Goal: Task Accomplishment & Management: Manage account settings

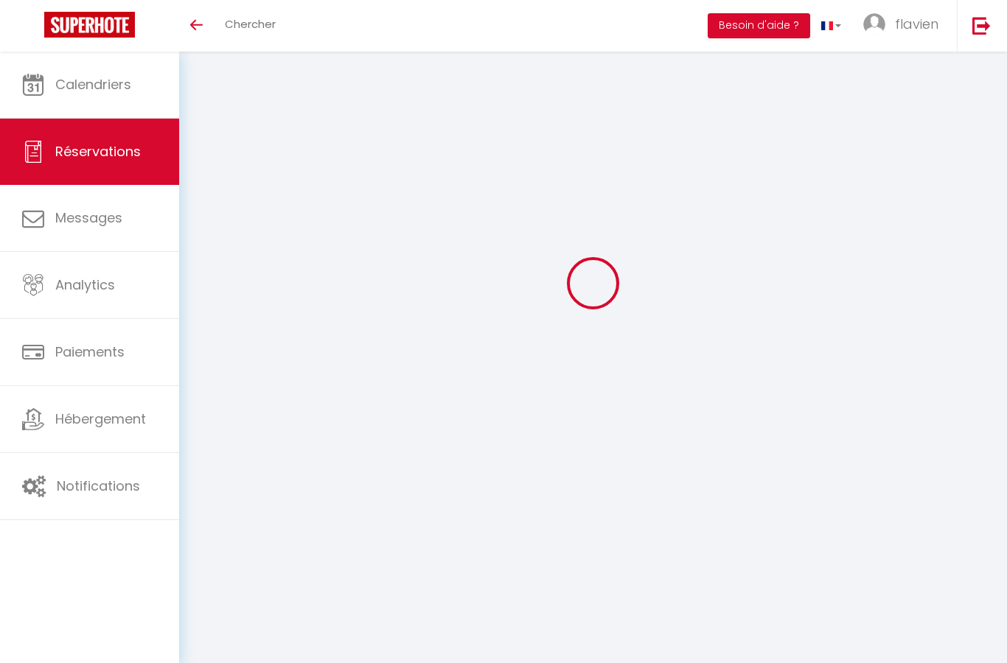
select select "cleaning"
select select "taxes"
select select
checkbox input "false"
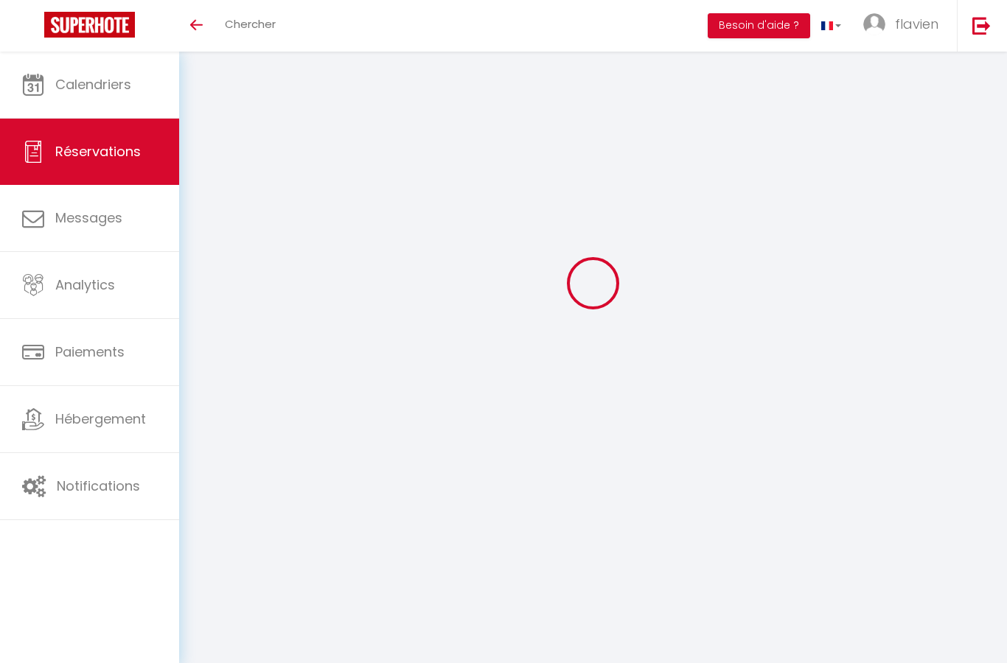
select select
checkbox input "false"
type textarea "** THIS RESERVATION HAS BEEN PRE-PAID ** Reservation has a cancellation grace p…"
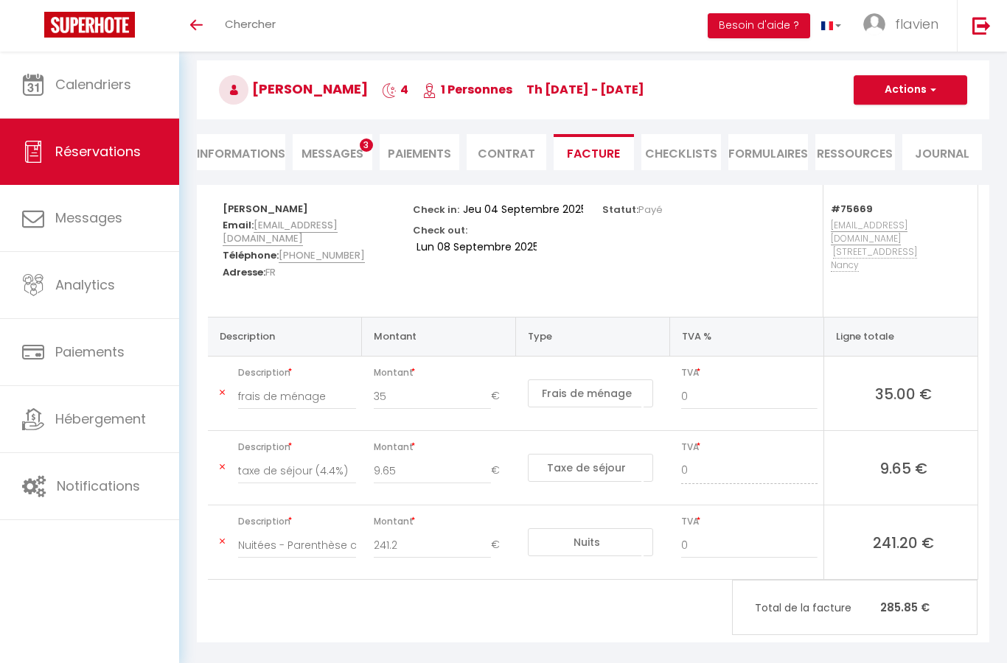
click at [301, 203] on h5 "[PERSON_NAME]" at bounding box center [308, 207] width 170 height 15
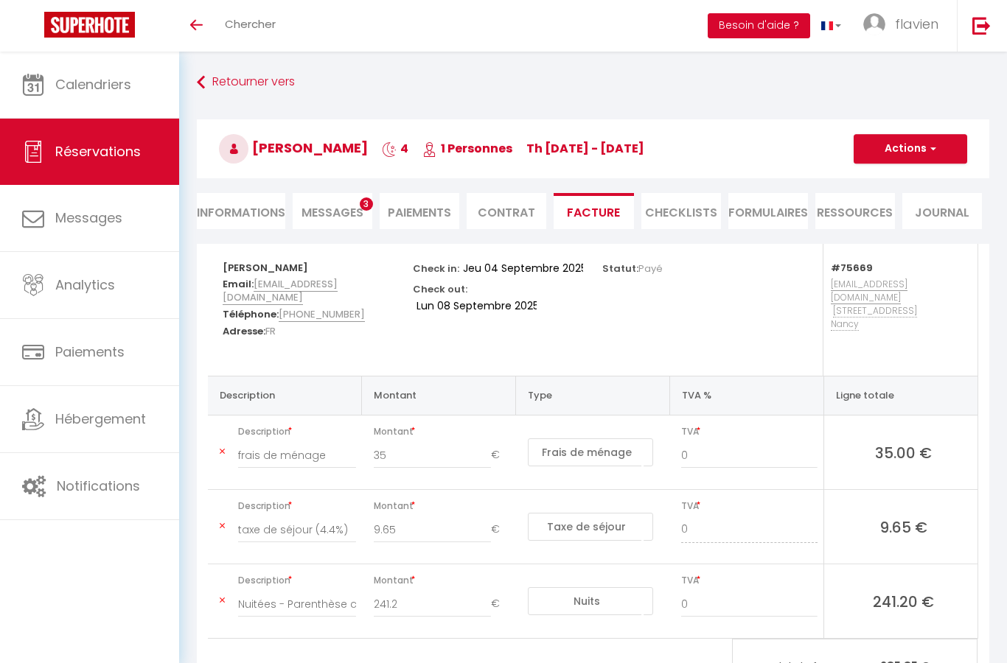
click at [769, 21] on button "Besoin d'aide ?" at bounding box center [758, 25] width 102 height 25
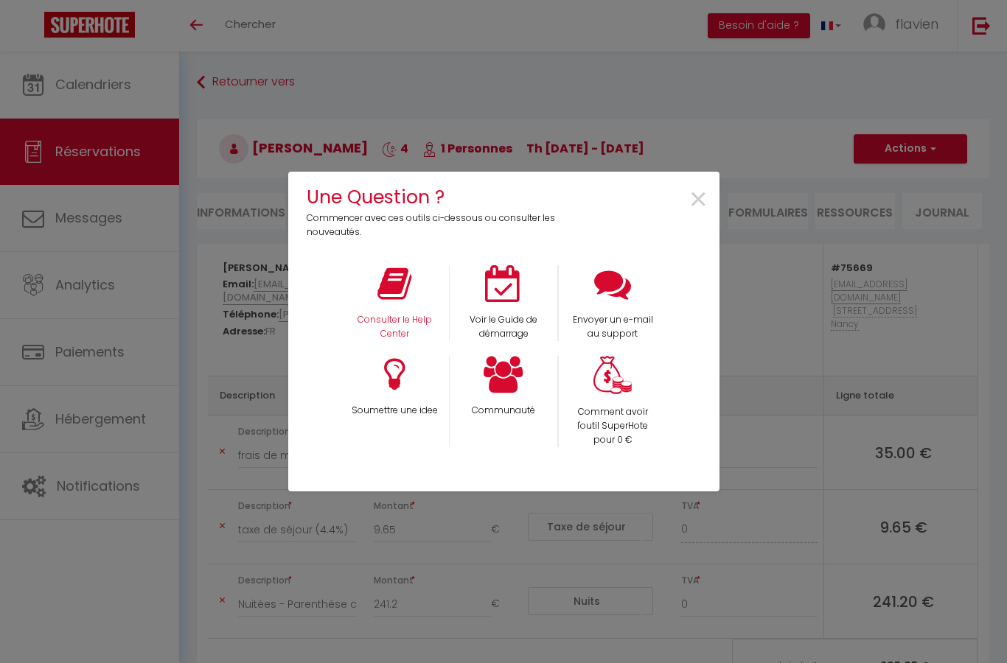
click at [398, 279] on icon at bounding box center [394, 283] width 34 height 37
click at [705, 186] on span "×" at bounding box center [698, 200] width 20 height 46
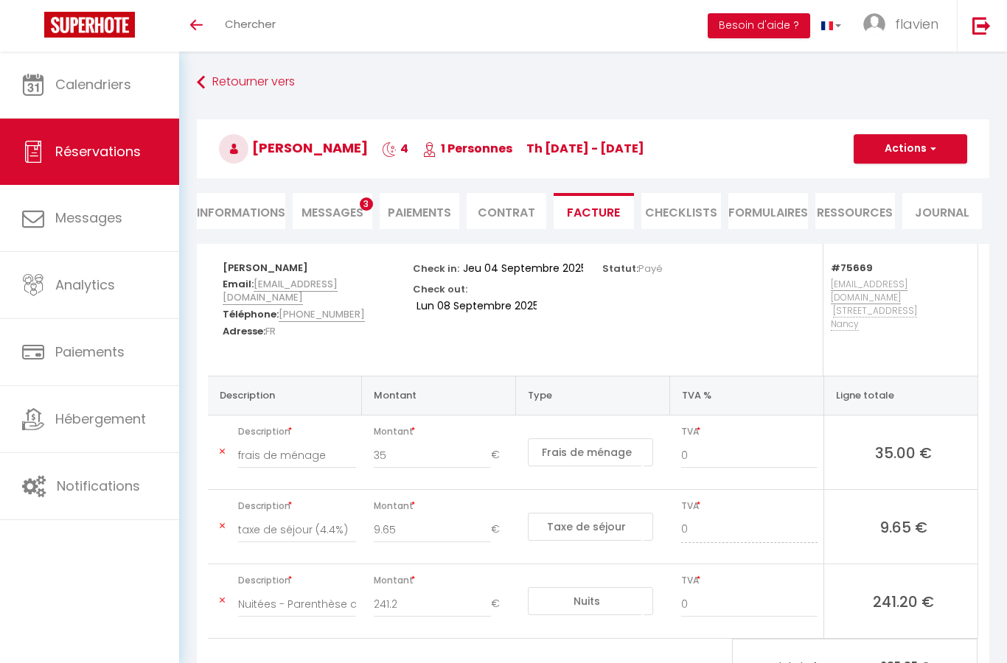
click at [344, 205] on span "Messages" at bounding box center [332, 212] width 62 height 17
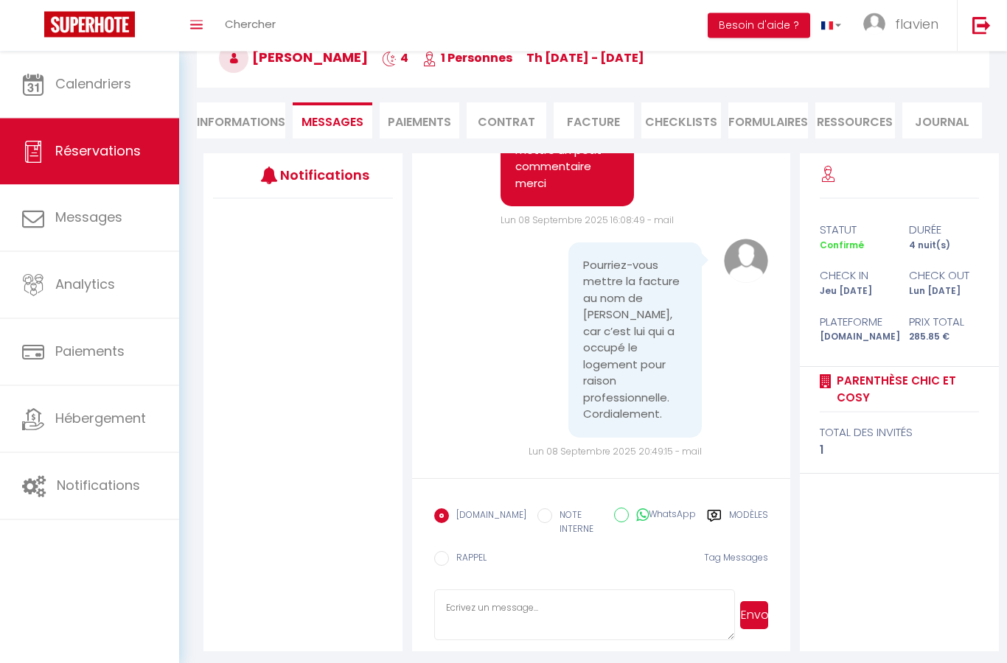
scroll to position [125, 0]
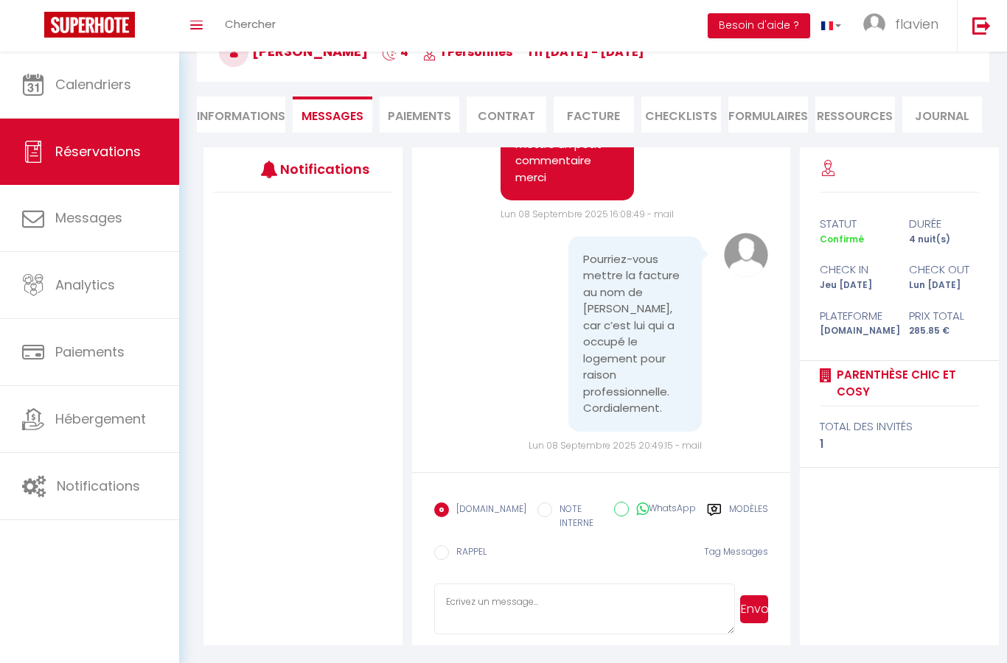
click at [533, 598] on textarea at bounding box center [584, 610] width 301 height 52
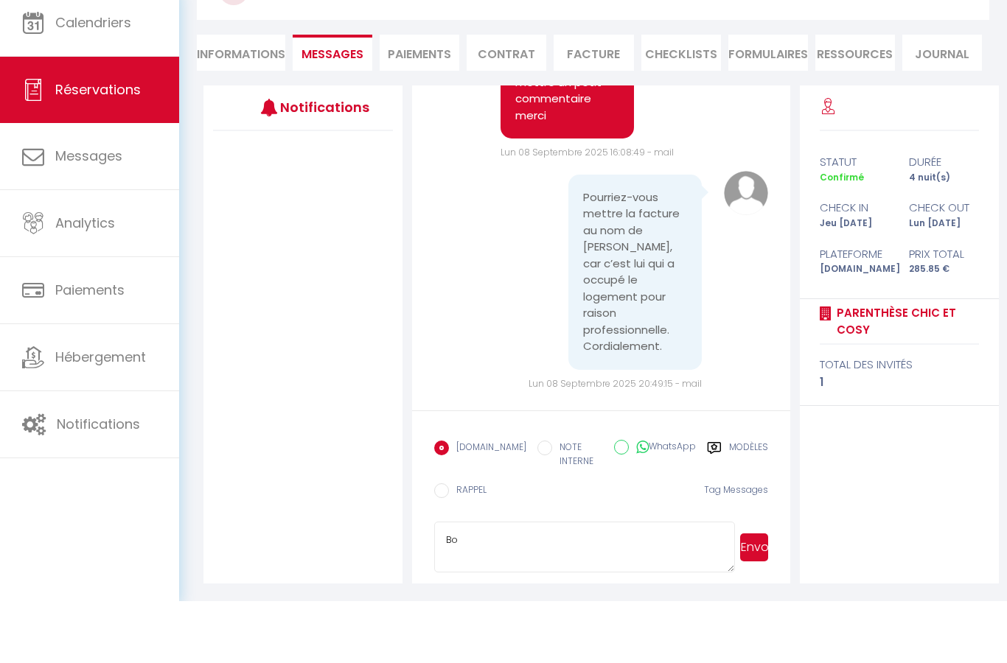
type textarea "B"
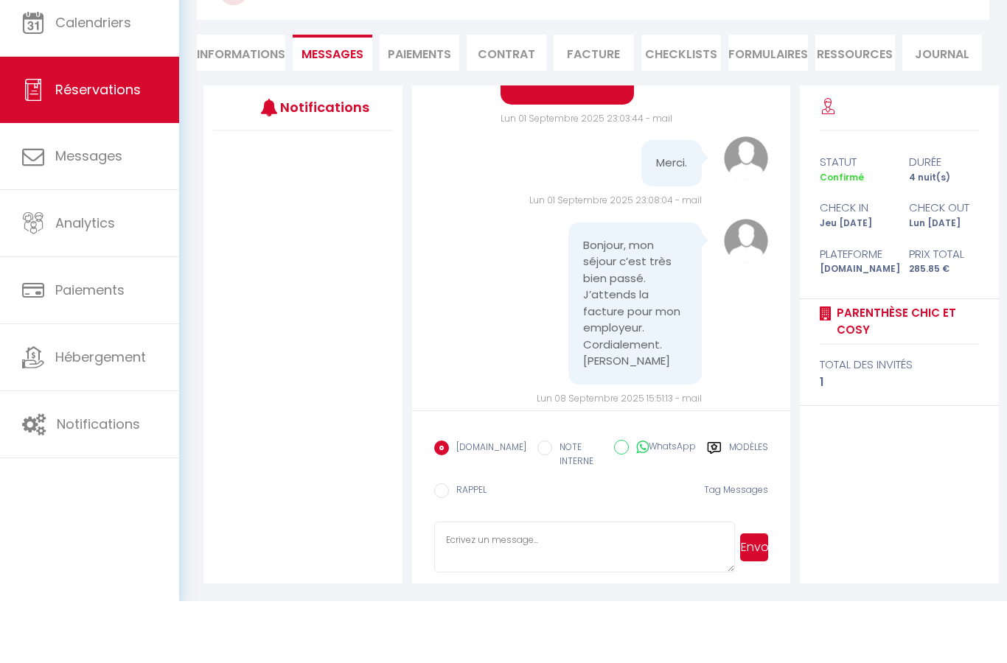
scroll to position [508, 0]
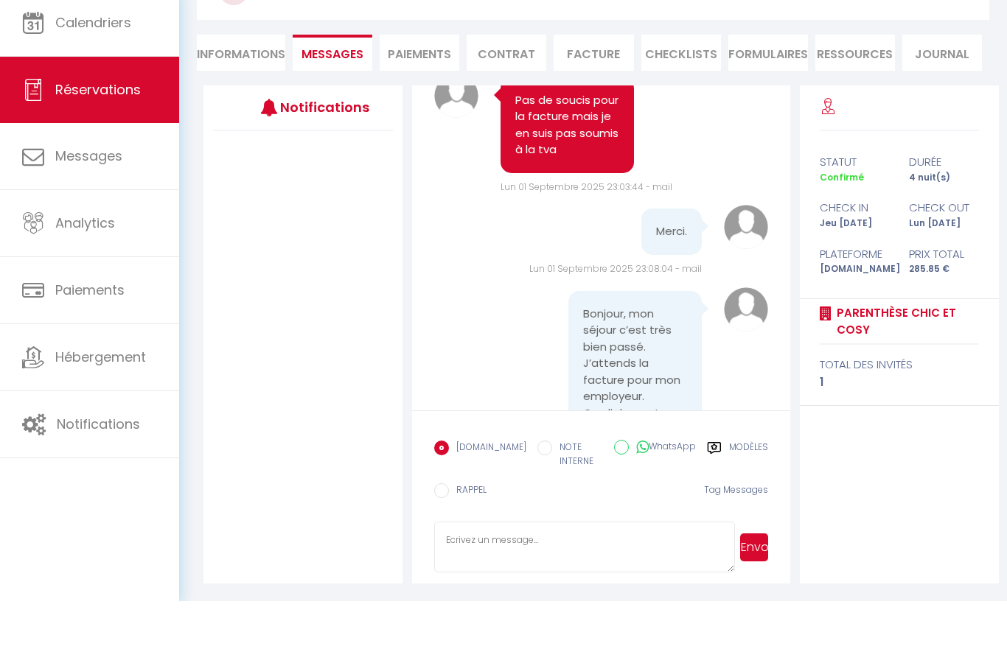
click at [602, 97] on li "Facture" at bounding box center [593, 115] width 80 height 36
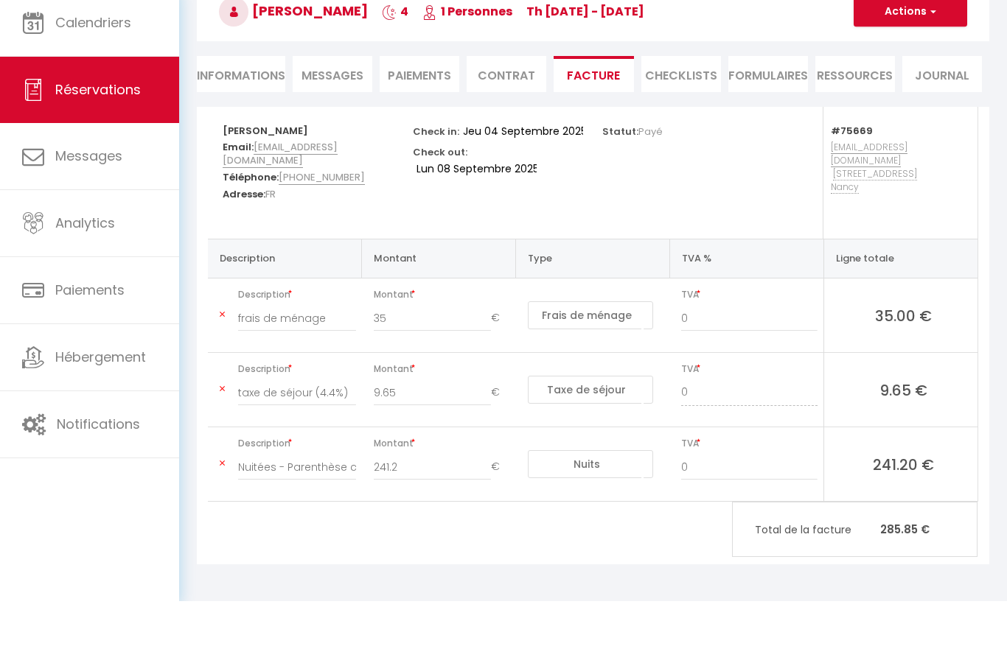
scroll to position [111, 0]
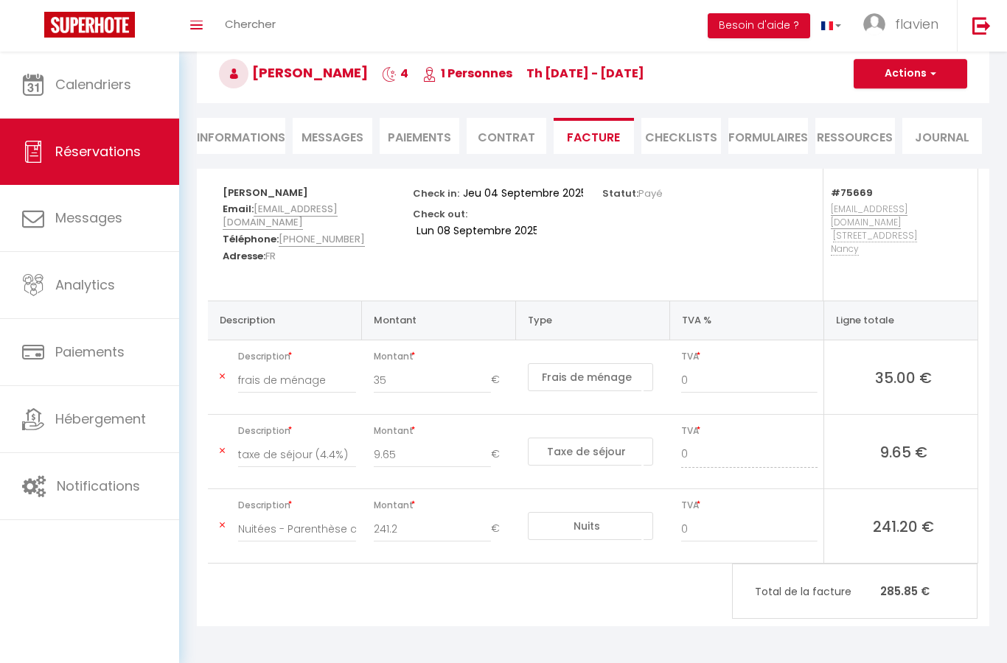
click at [294, 186] on strong "Patrice CALVEZ" at bounding box center [265, 193] width 85 height 14
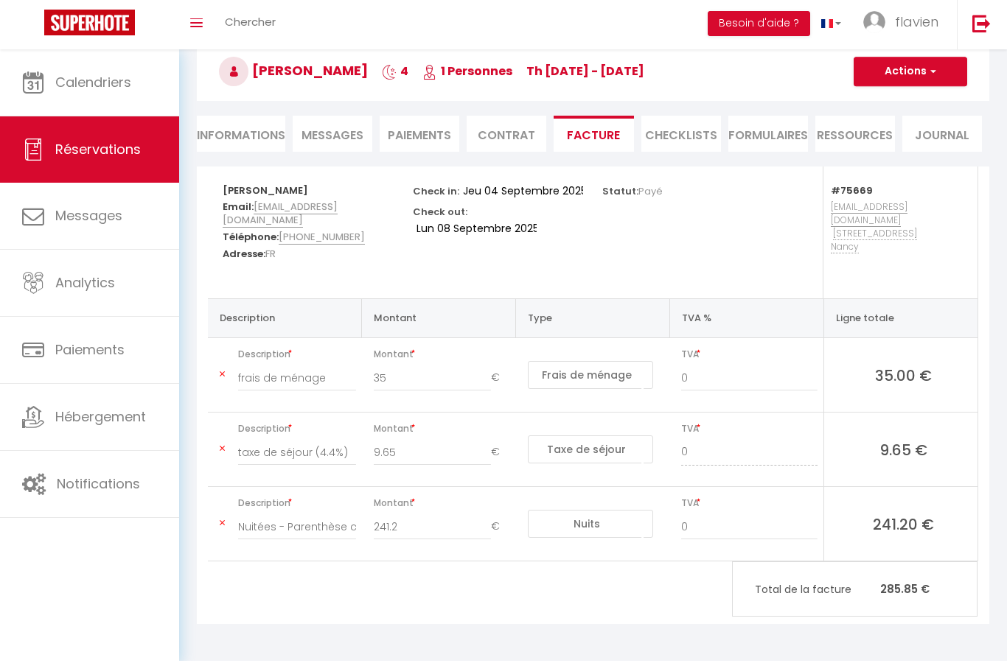
scroll to position [0, 0]
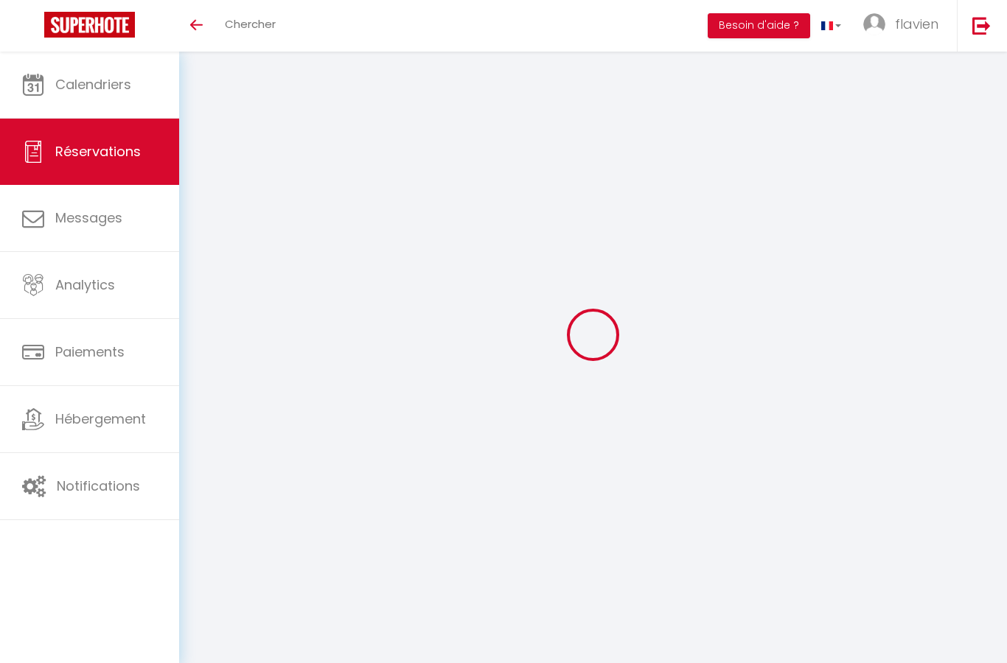
select select "cleaning"
select select "taxes"
select select
checkbox input "false"
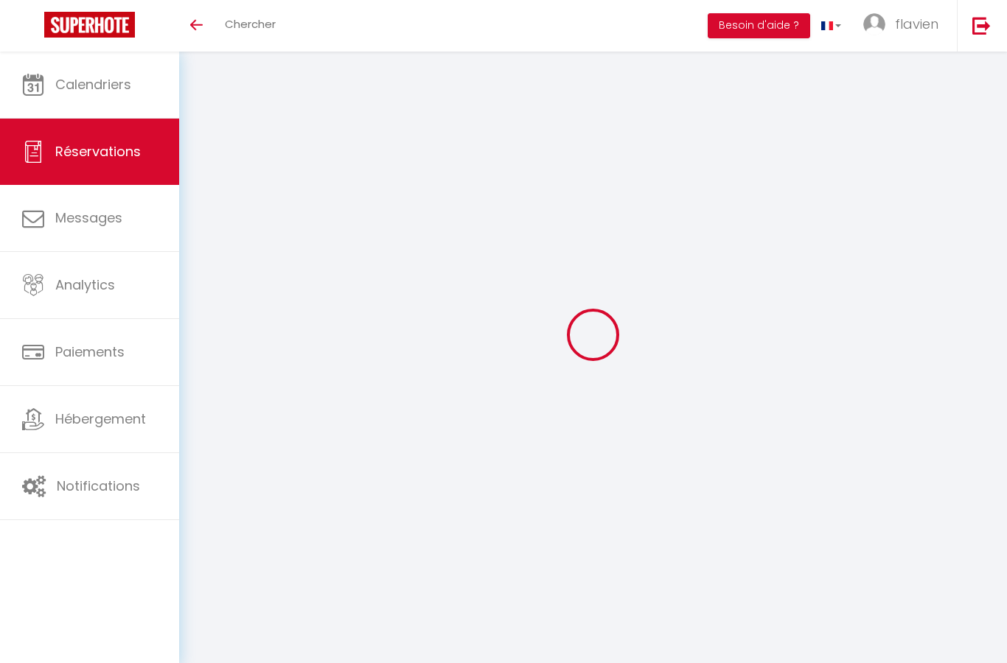
select select
checkbox input "false"
type textarea "** THIS RESERVATION HAS BEEN PRE-PAID ** Reservation has a cancellation grace p…"
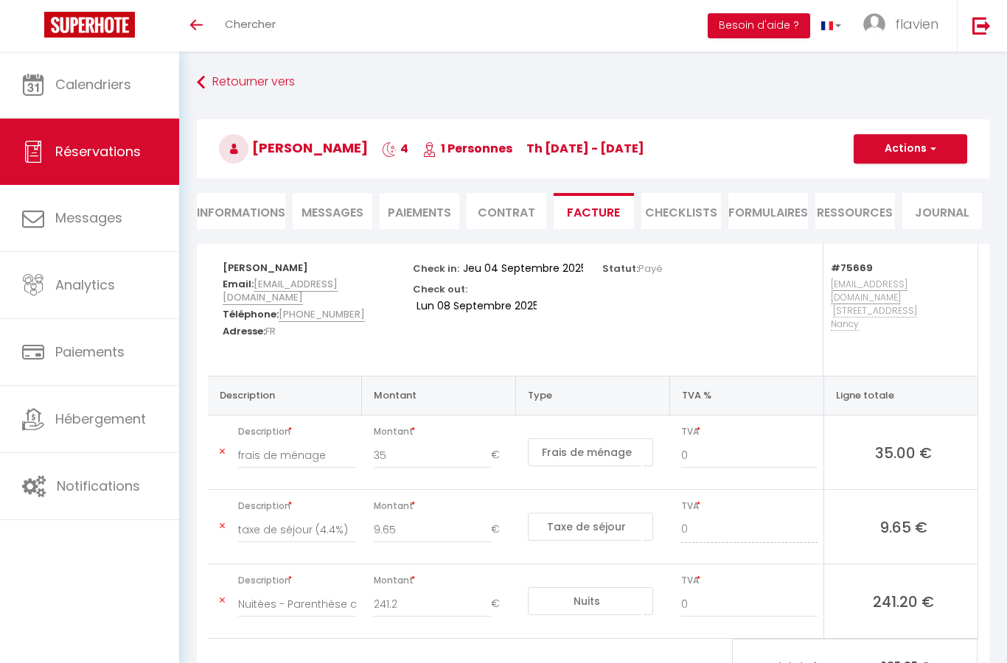
click at [96, 29] on img at bounding box center [89, 25] width 91 height 26
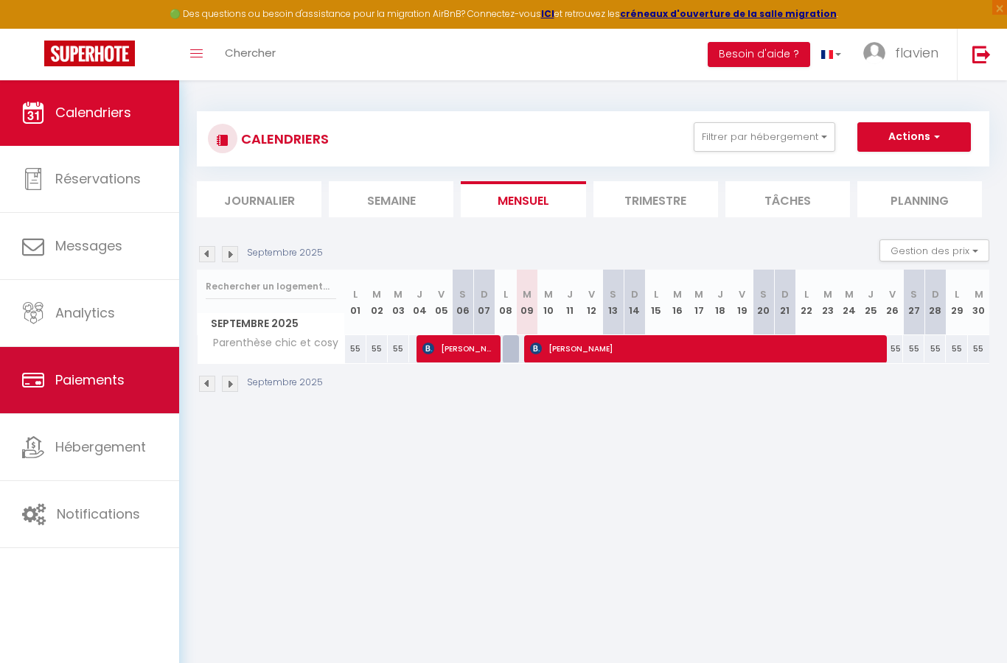
click at [72, 395] on link "Paiements" at bounding box center [89, 380] width 179 height 66
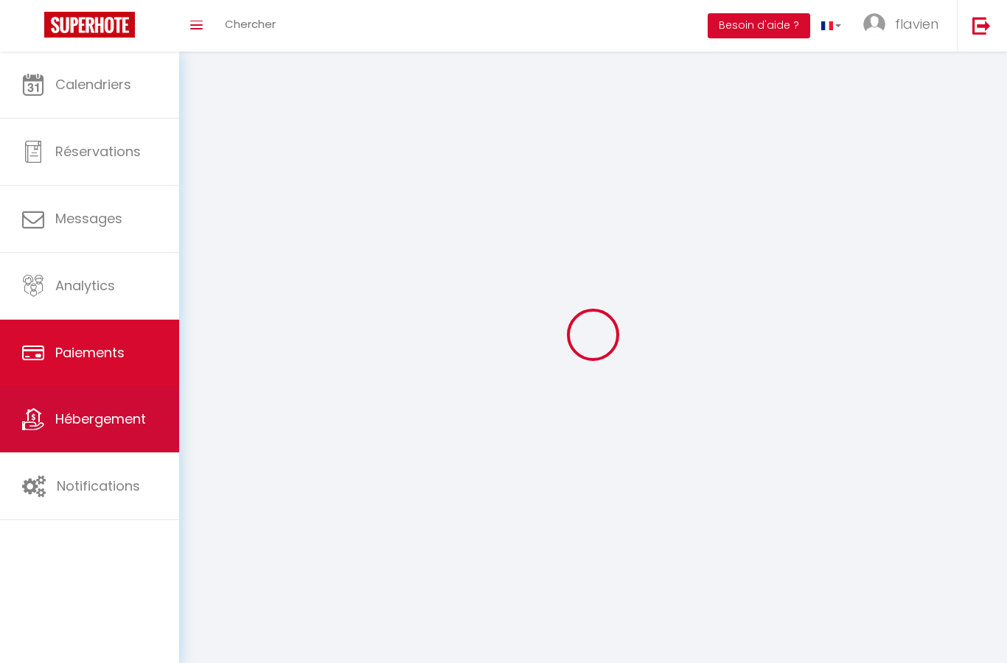
select select "2"
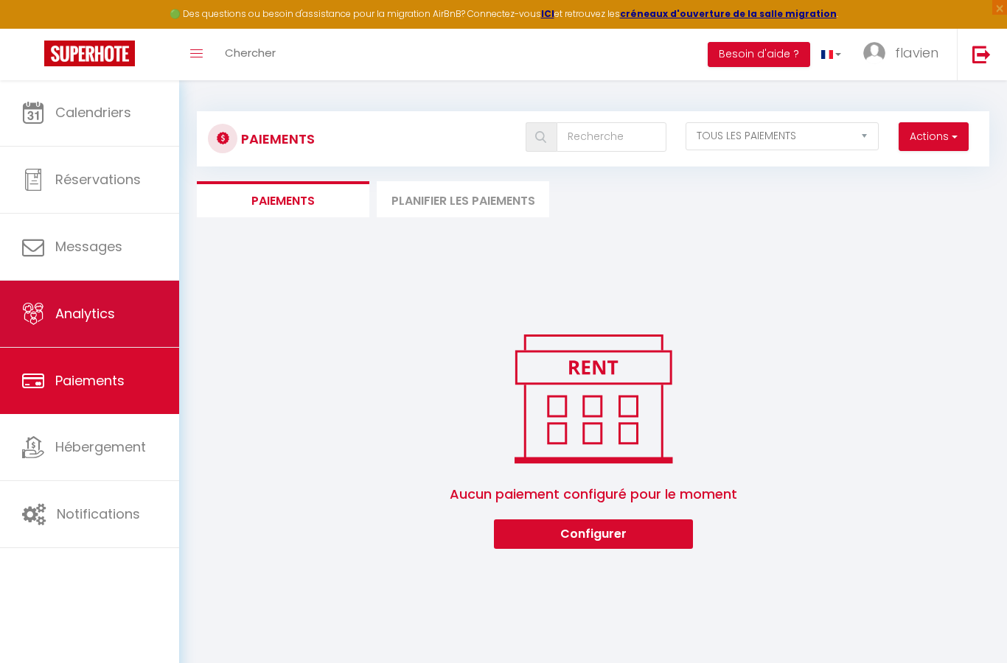
click at [100, 330] on link "Analytics" at bounding box center [89, 314] width 179 height 66
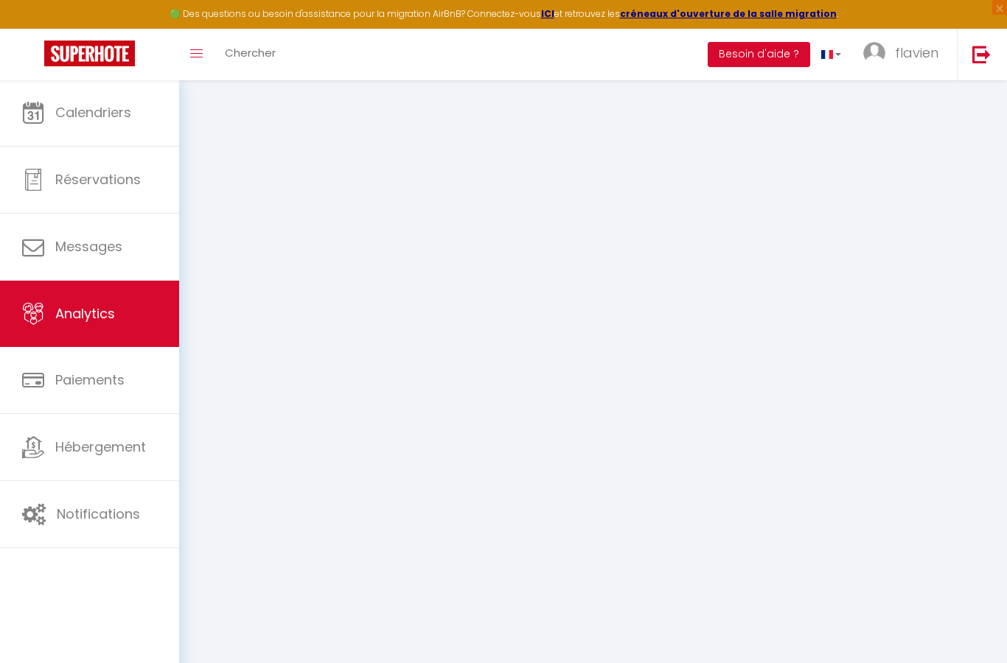
select select "2025"
select select "9"
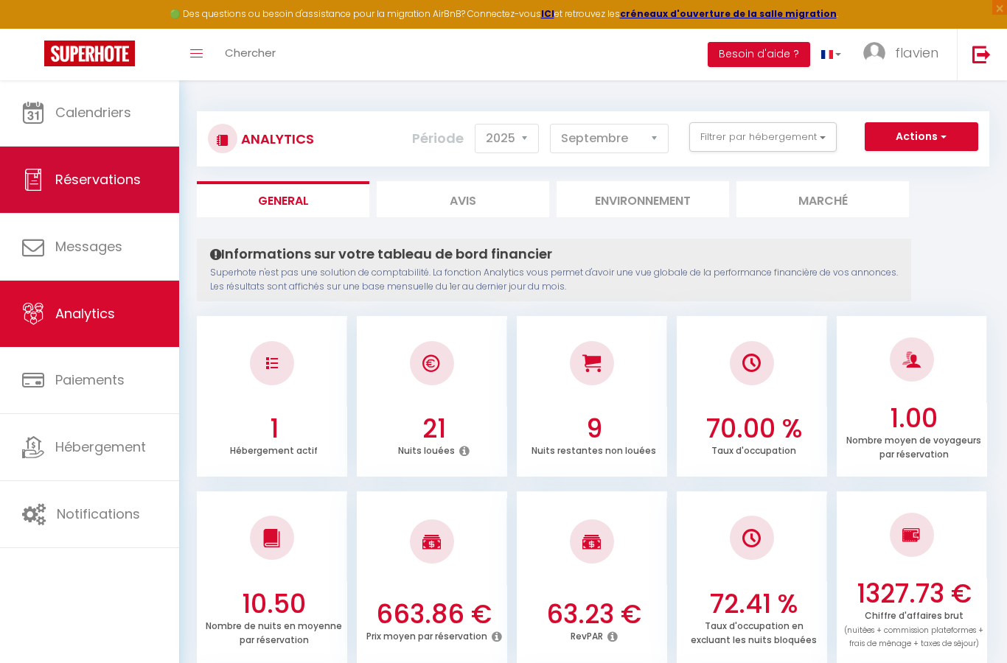
click at [49, 171] on link "Réservations" at bounding box center [89, 180] width 179 height 66
select select "not_cancelled"
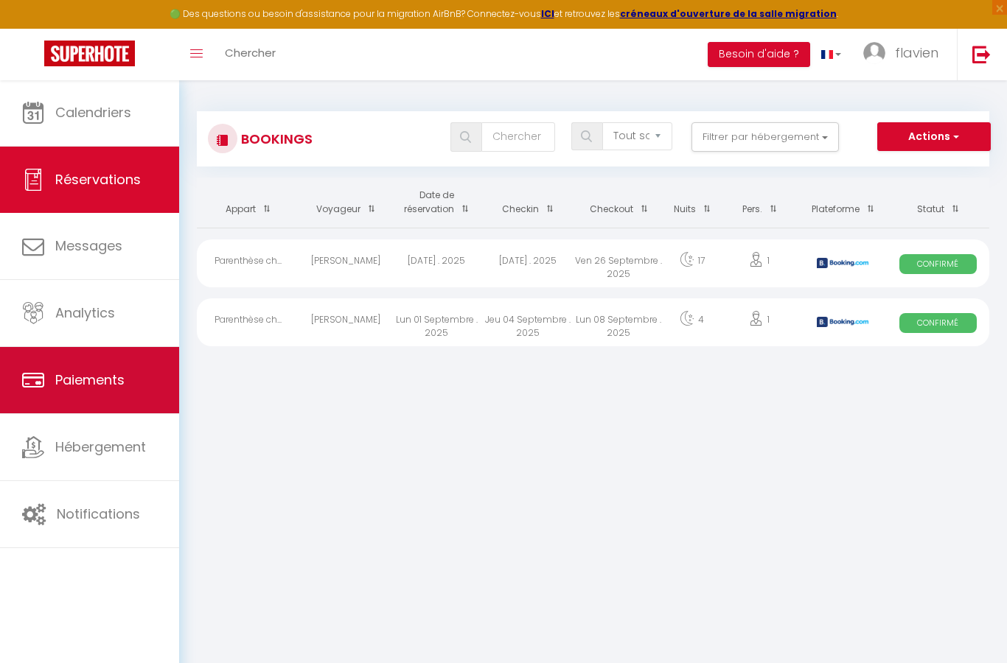
click at [111, 407] on link "Paiements" at bounding box center [89, 380] width 179 height 66
select select "2"
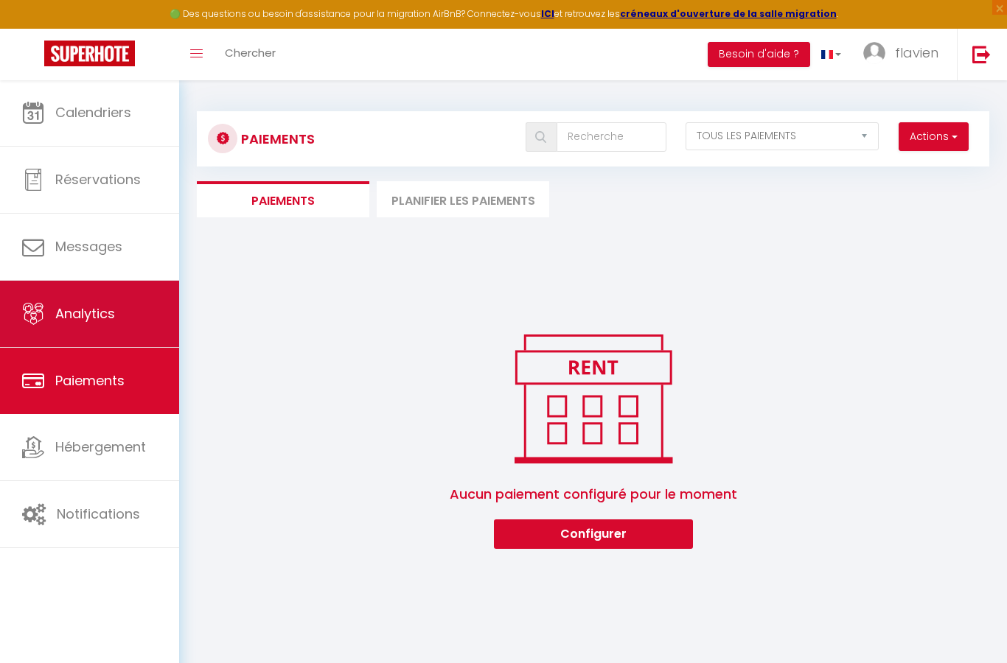
click at [102, 322] on span "Analytics" at bounding box center [85, 313] width 60 height 18
select select "2025"
select select "9"
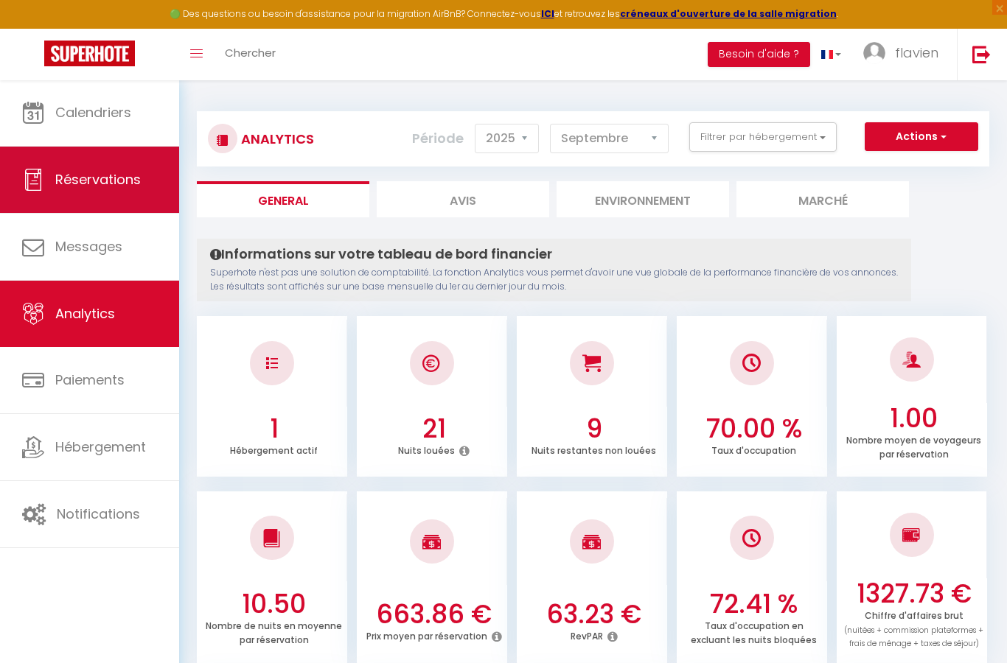
click at [85, 195] on link "Réservations" at bounding box center [89, 180] width 179 height 66
select select "not_cancelled"
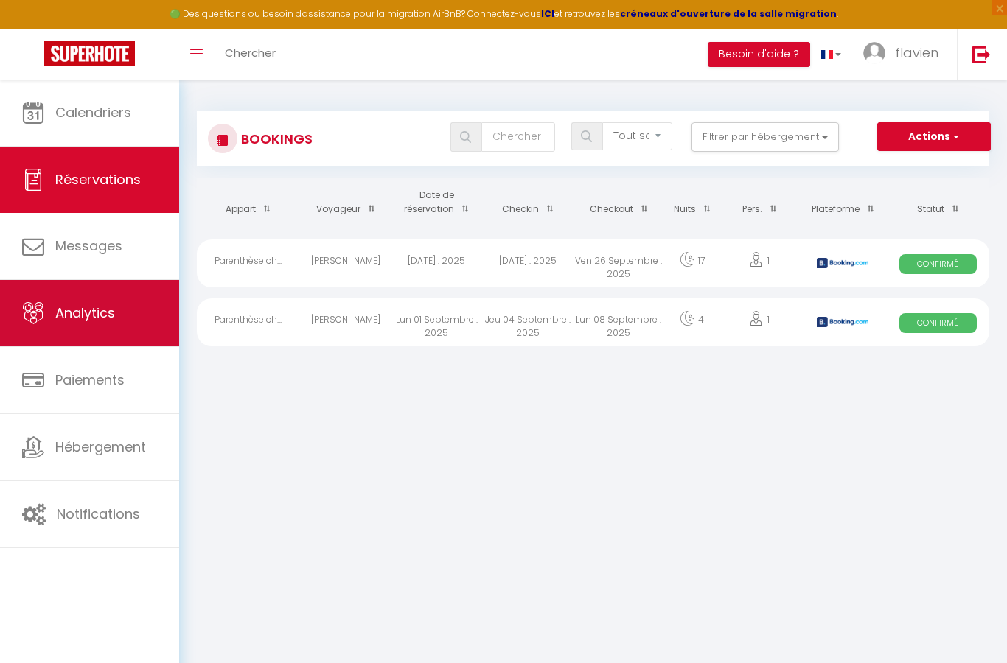
click at [108, 321] on span "Analytics" at bounding box center [85, 313] width 60 height 18
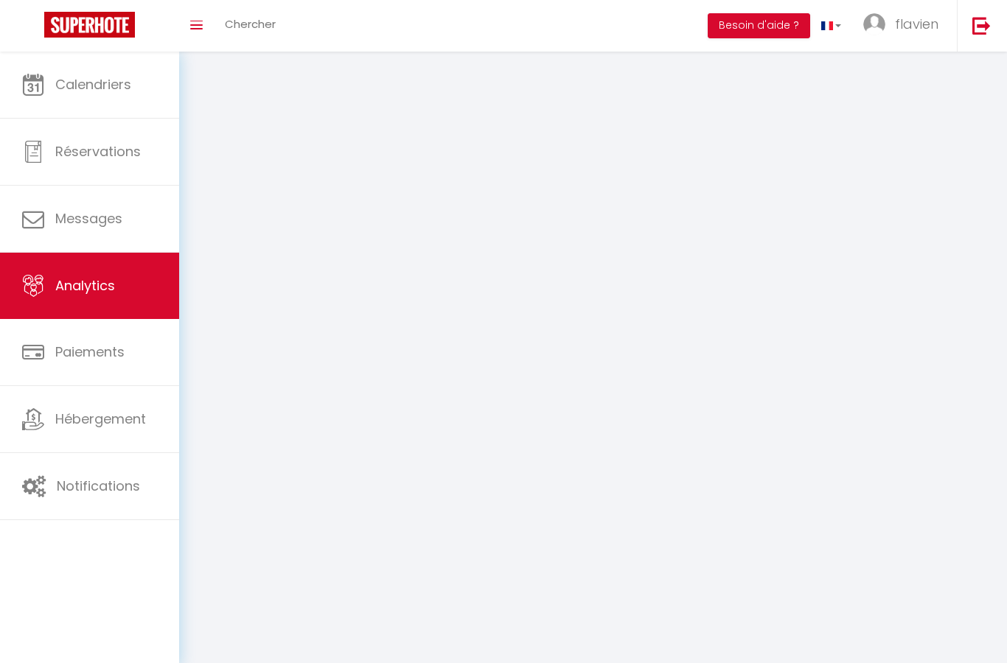
select select "2025"
select select "9"
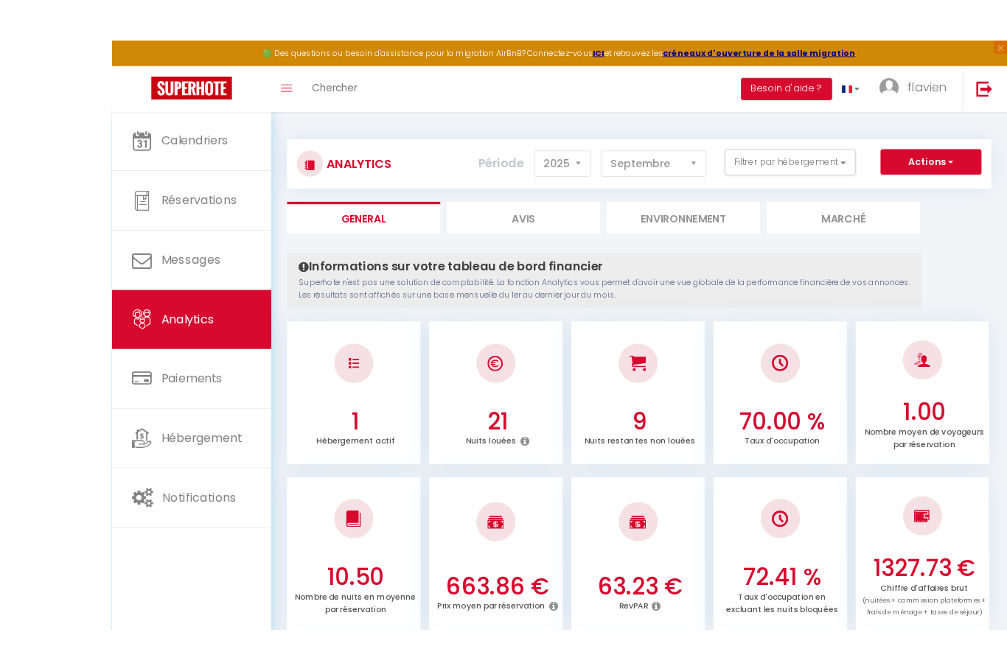
scroll to position [196, 0]
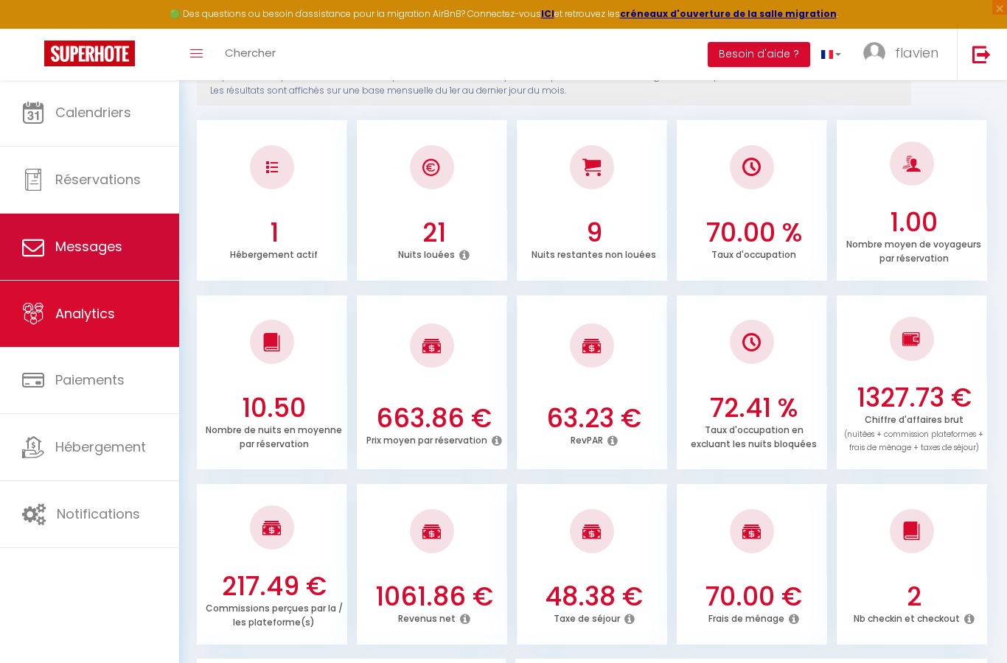
click at [103, 230] on link "Messages" at bounding box center [89, 247] width 179 height 66
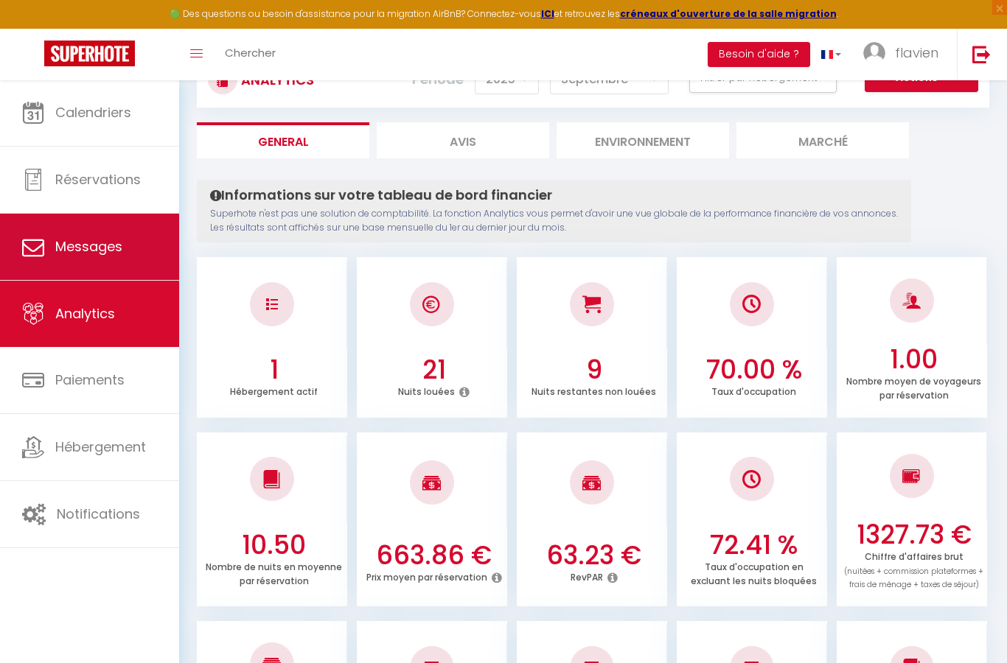
select select "message"
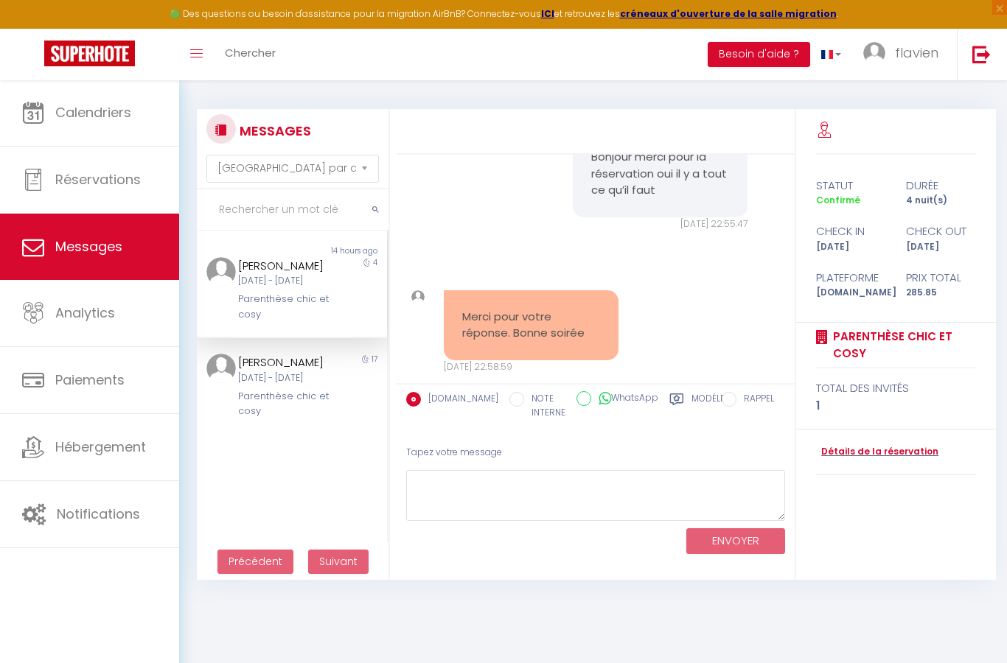
scroll to position [260, 0]
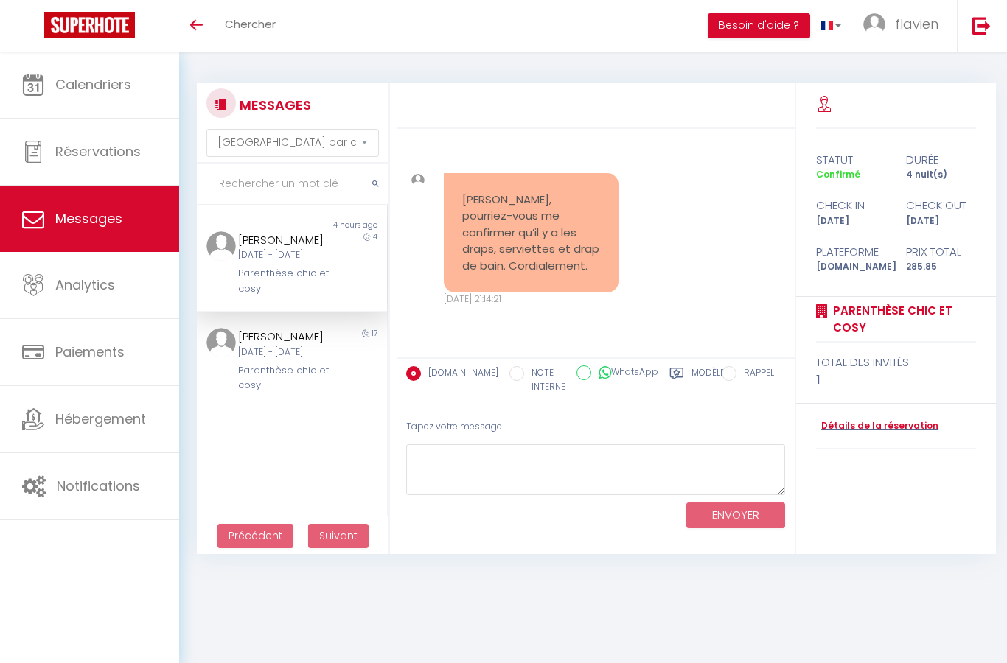
select select "message"
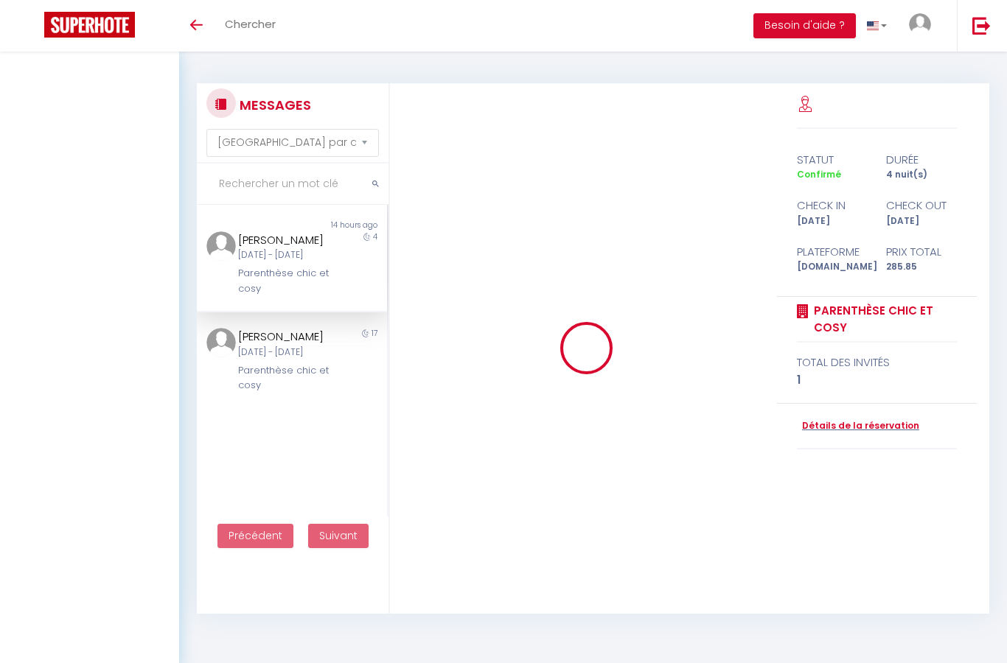
select select "message"
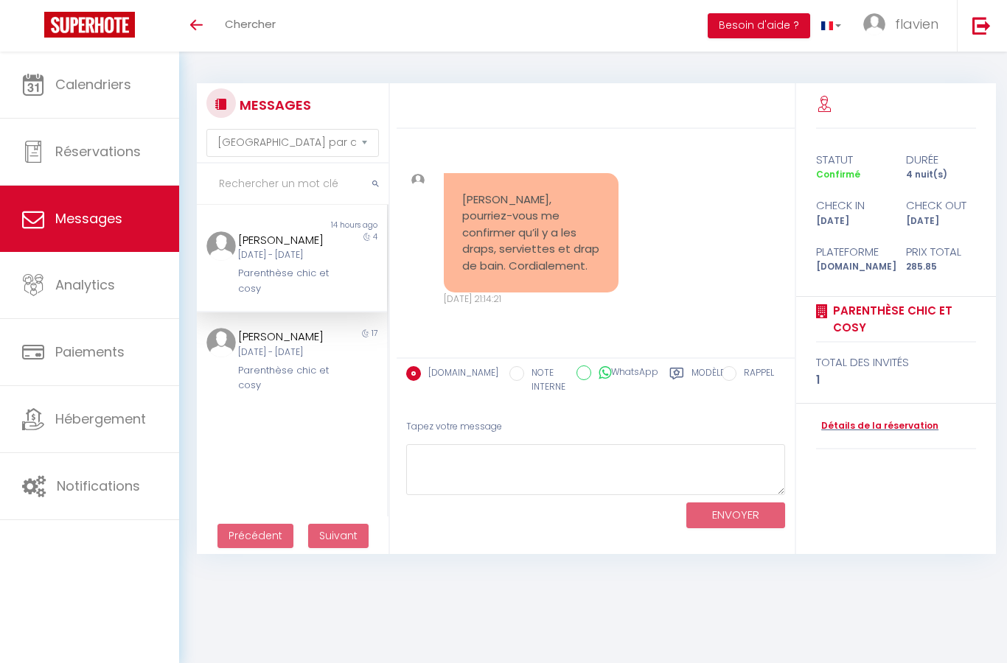
select select "message"
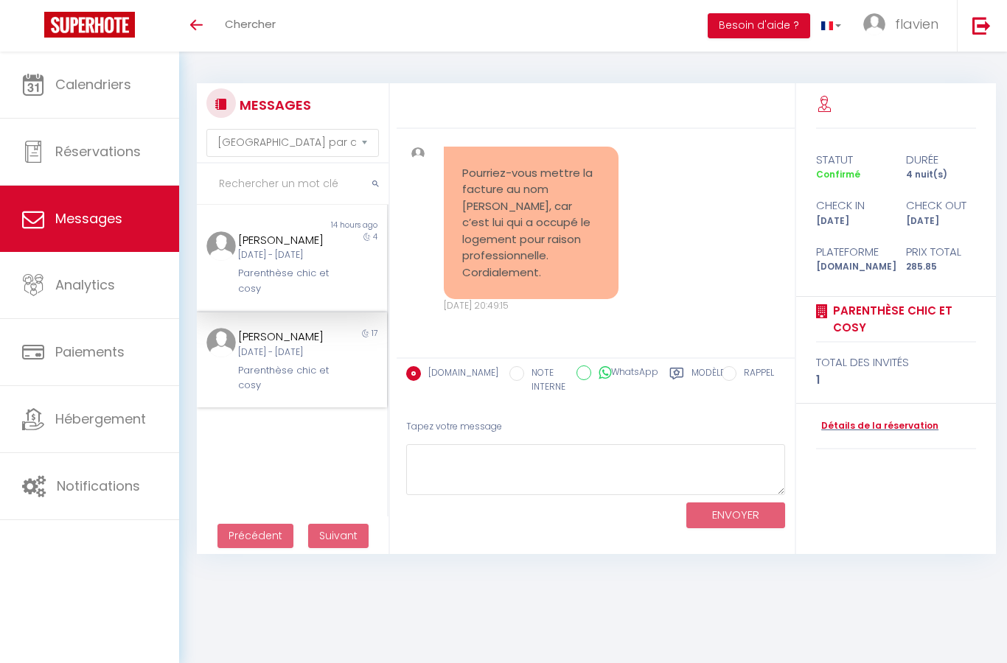
scroll to position [1958, 0]
click at [321, 360] on div "[DATE] - [DATE]" at bounding box center [283, 353] width 91 height 14
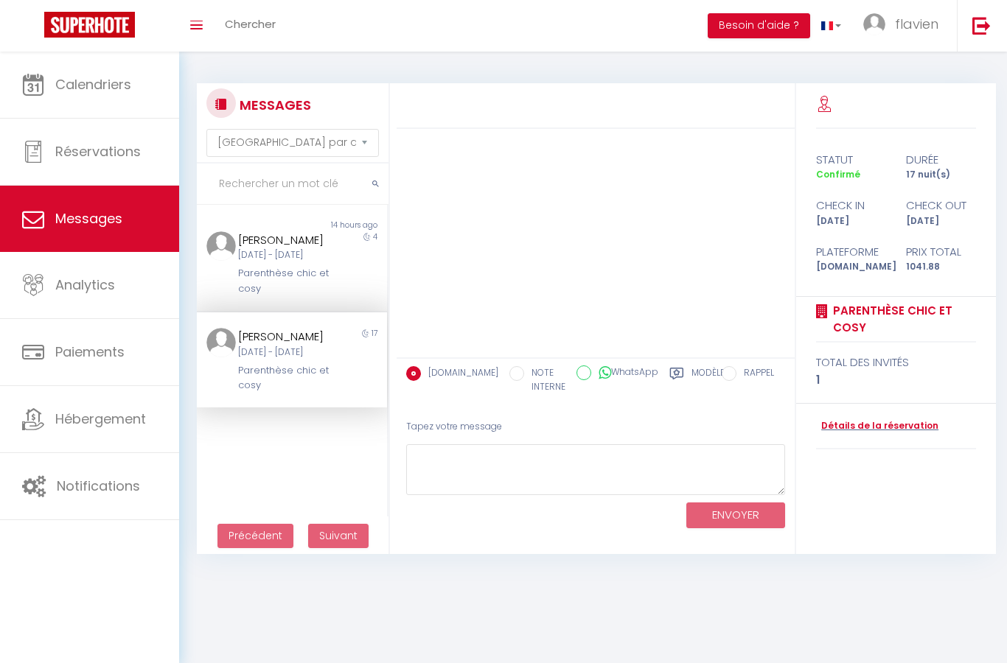
click at [298, 360] on div "[DATE] - [DATE]" at bounding box center [283, 353] width 91 height 14
click at [310, 360] on div "[DATE] - [DATE]" at bounding box center [283, 353] width 91 height 14
click at [508, 455] on textarea at bounding box center [595, 469] width 379 height 51
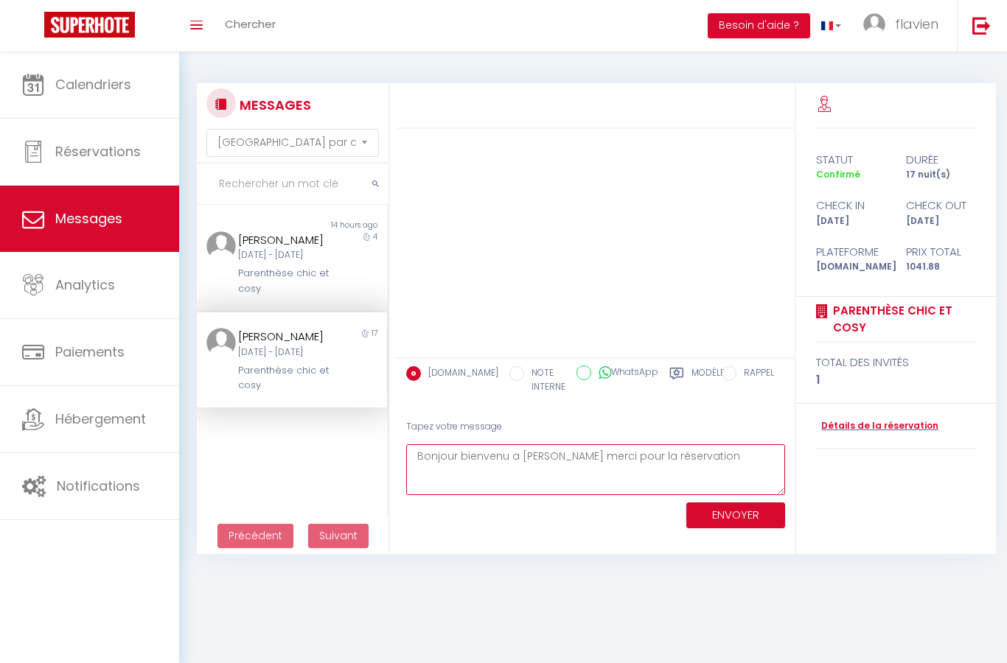
type textarea "Bonjour bienvenu a [PERSON_NAME] merci pour la réservation"
click at [737, 503] on button "ENVOYER" at bounding box center [735, 516] width 99 height 26
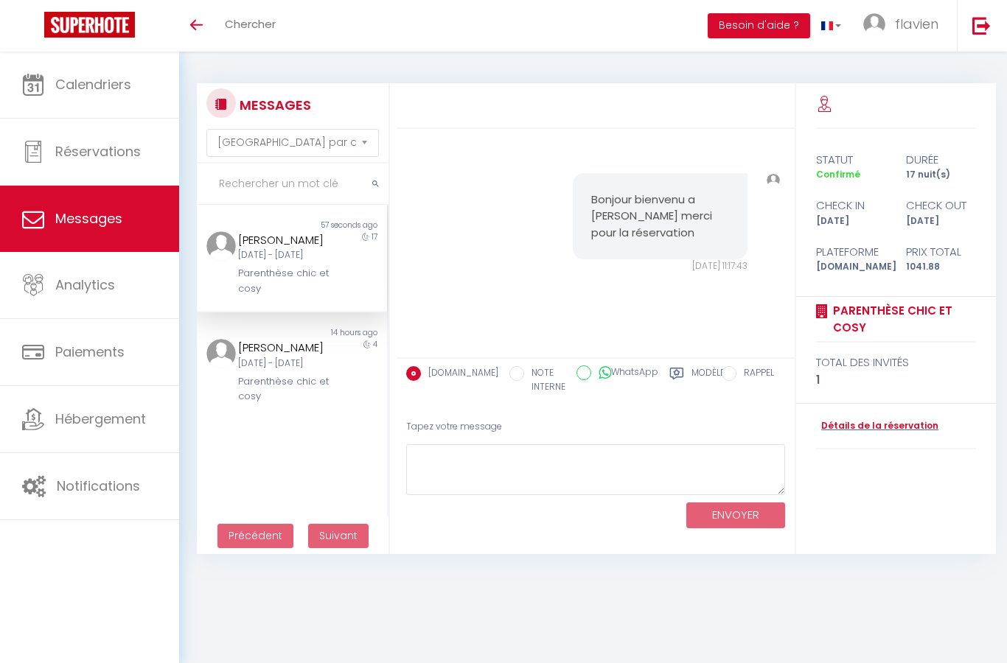
select select "message"
click at [987, 30] on img at bounding box center [981, 25] width 18 height 18
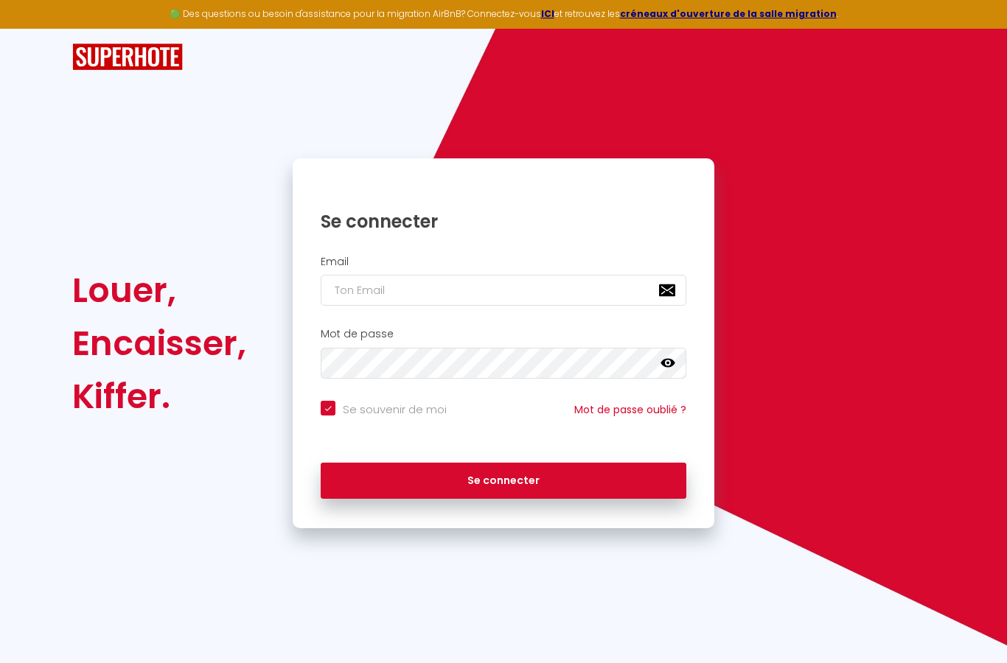
click at [447, 298] on input "email" at bounding box center [503, 290] width 365 height 31
type input "[EMAIL_ADDRESS][DOMAIN_NAME]"
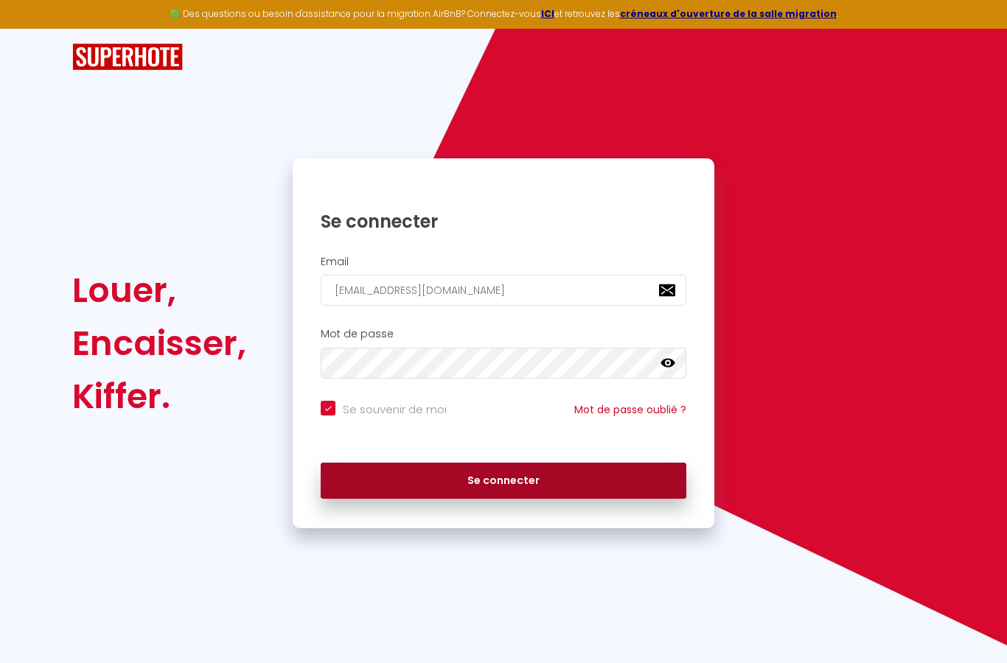
click at [532, 479] on button "Se connecter" at bounding box center [503, 481] width 365 height 37
checkbox input "true"
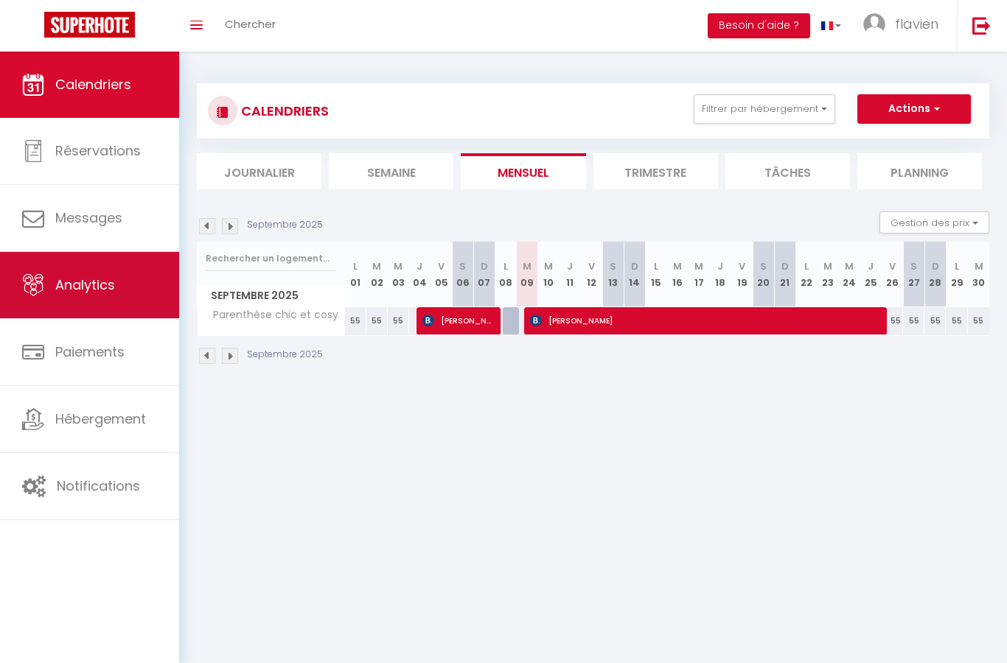
click at [107, 285] on span "Analytics" at bounding box center [85, 285] width 60 height 18
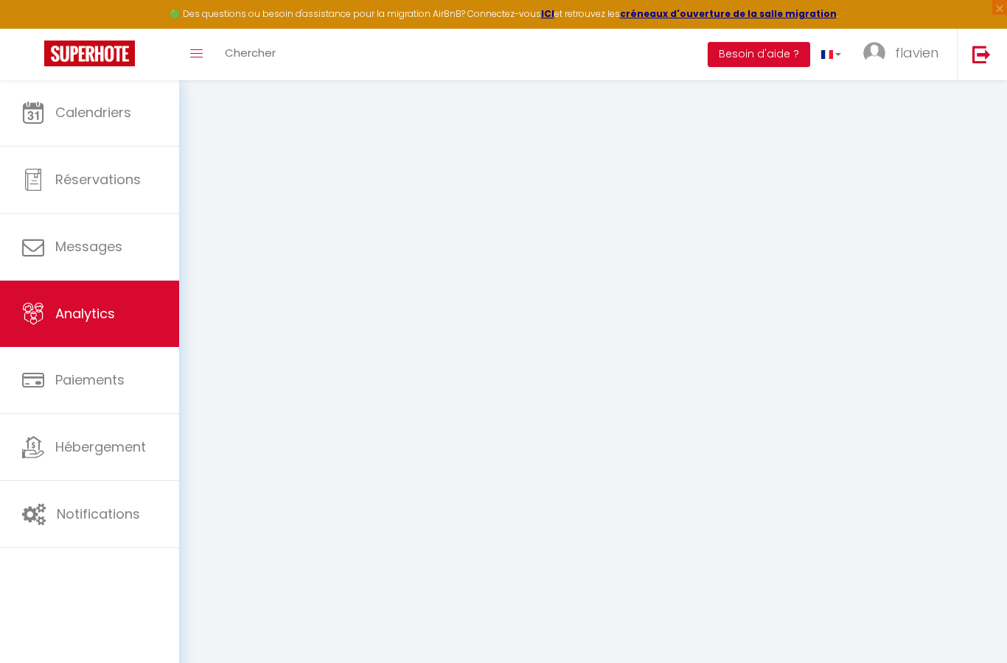
select select "2025"
select select "9"
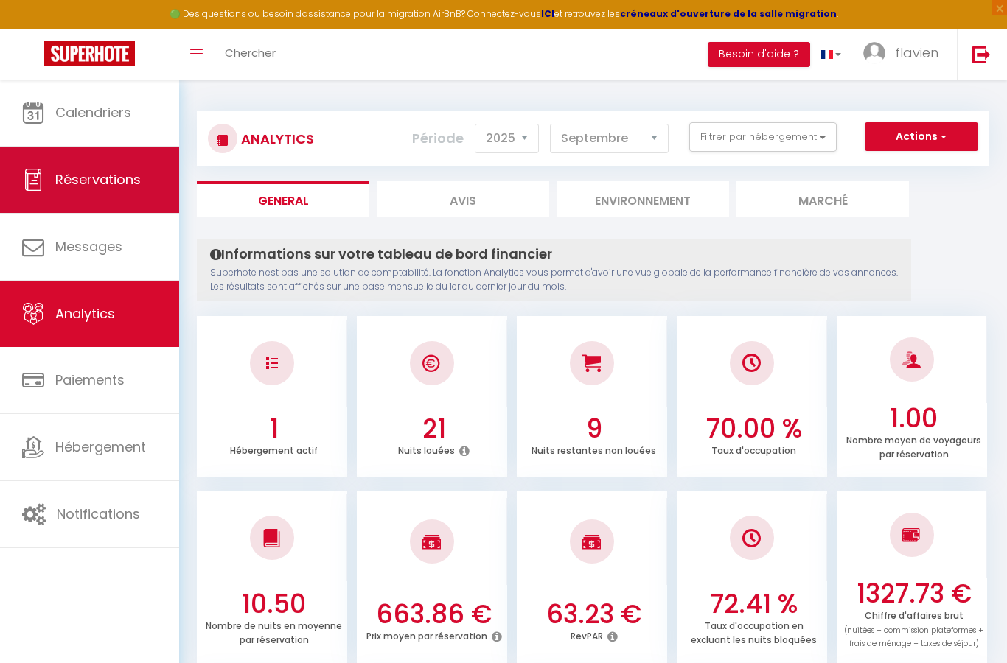
click at [119, 187] on span "Réservations" at bounding box center [97, 179] width 85 height 18
select select "not_cancelled"
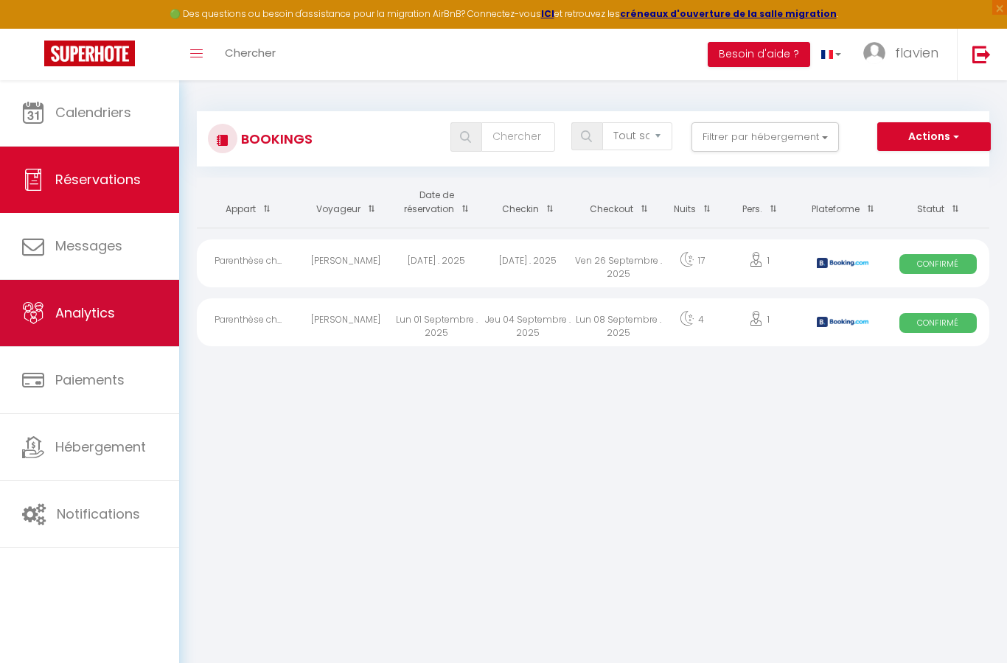
click at [110, 322] on span "Analytics" at bounding box center [85, 313] width 60 height 18
select select "2025"
select select "9"
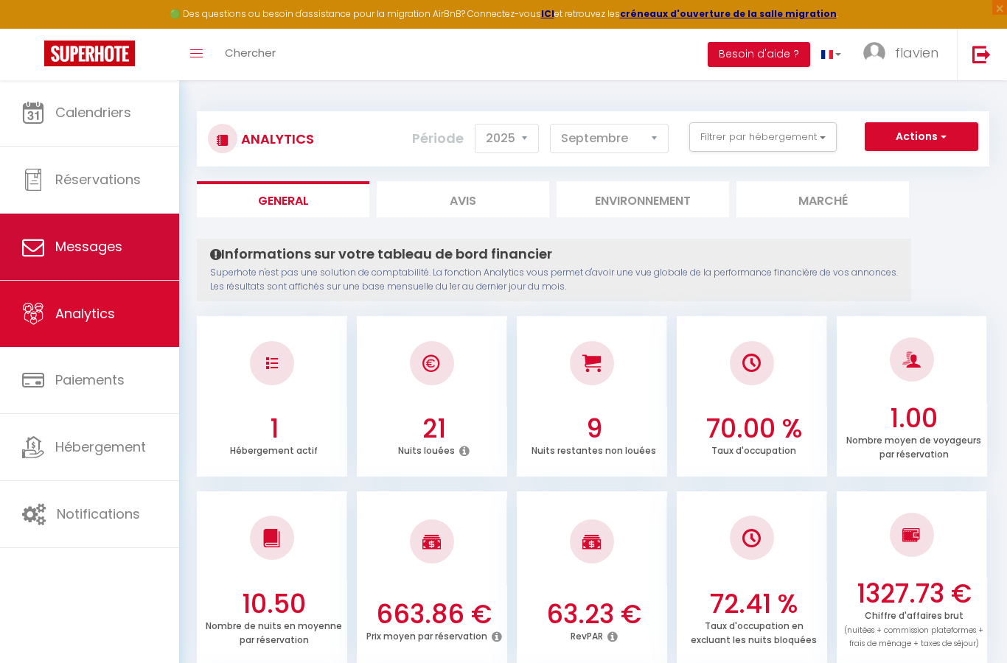
click at [111, 257] on link "Messages" at bounding box center [89, 247] width 179 height 66
select select "message"
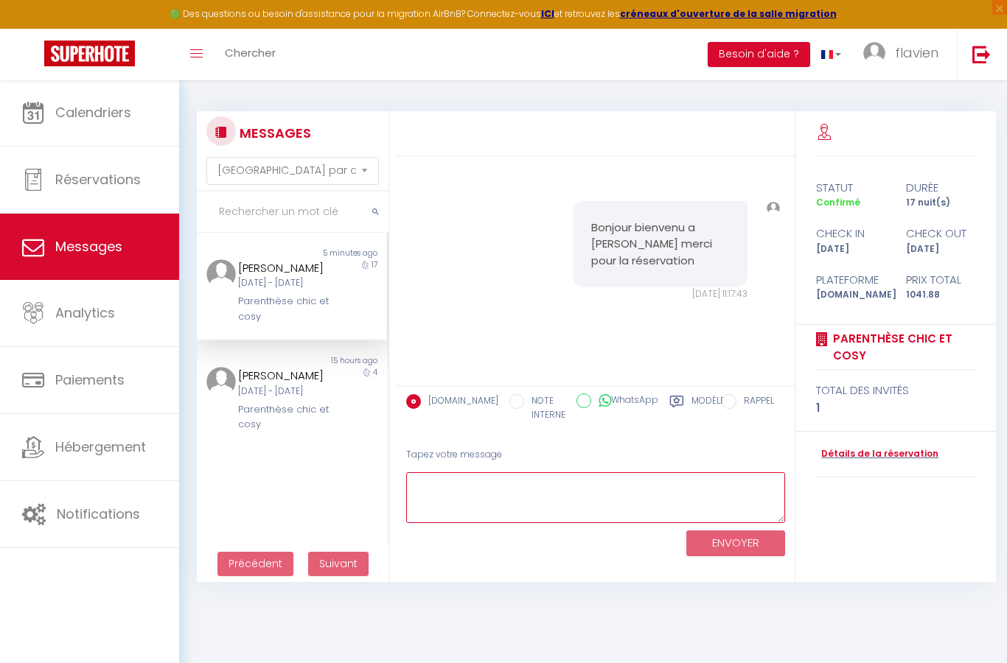
click at [502, 497] on textarea at bounding box center [595, 497] width 379 height 51
type textarea "Vou"
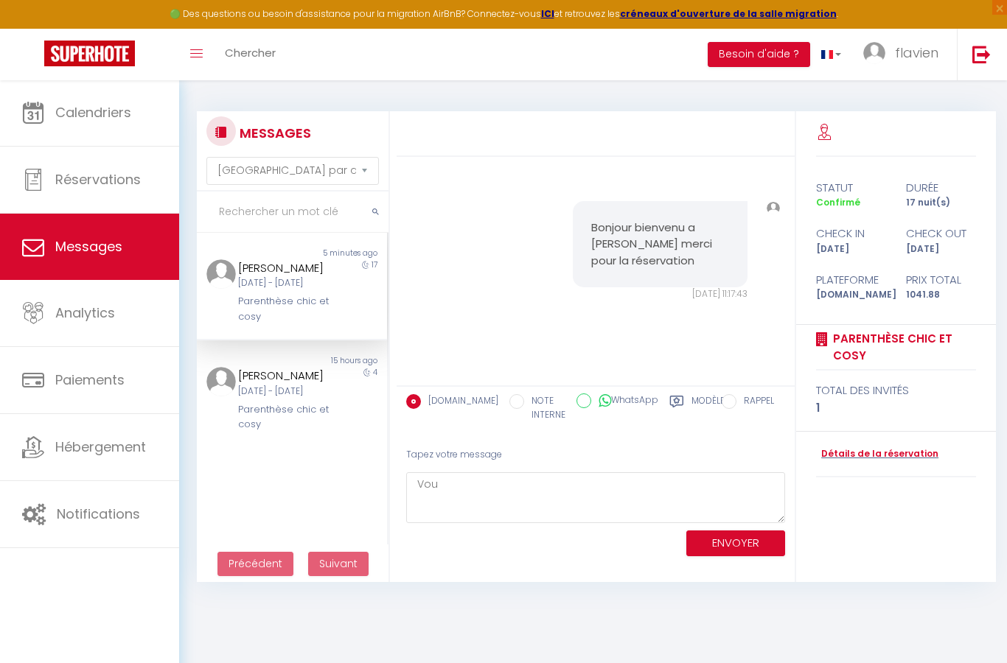
click at [271, 275] on div "[PERSON_NAME]" at bounding box center [283, 268] width 91 height 18
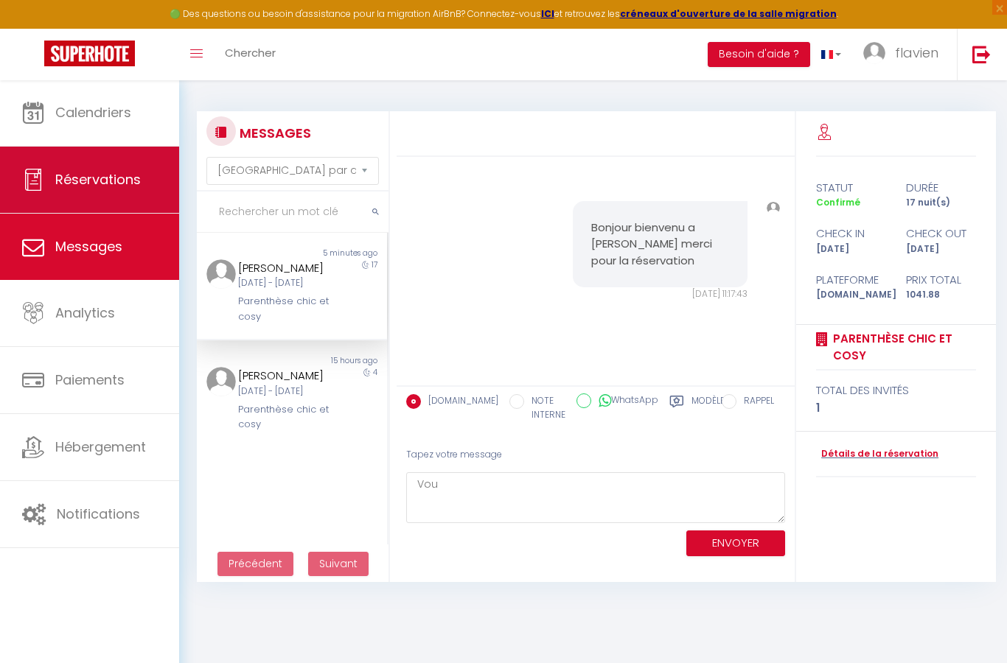
click at [105, 183] on span "Réservations" at bounding box center [97, 179] width 85 height 18
select select "not_cancelled"
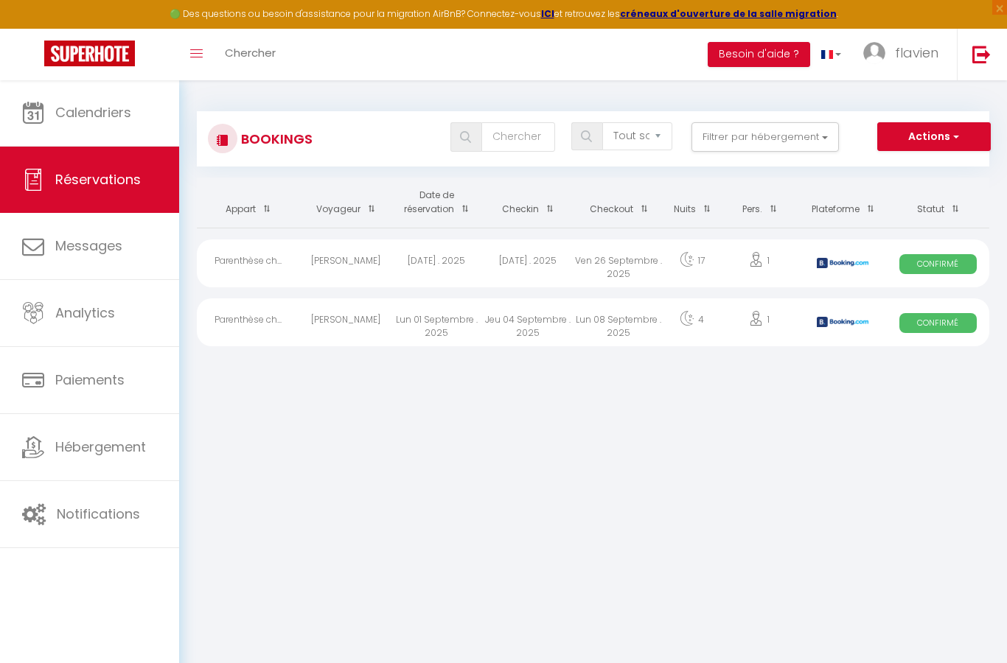
click at [363, 317] on div "[PERSON_NAME]" at bounding box center [345, 322] width 91 height 48
select select "OK"
select select "KO"
select select "0"
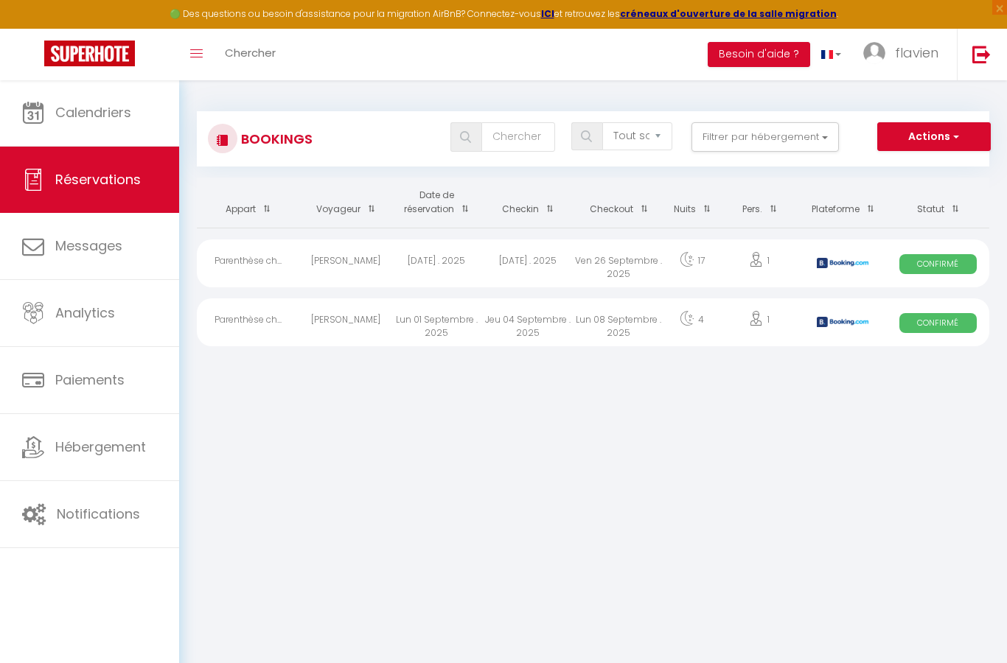
select select "1"
select select
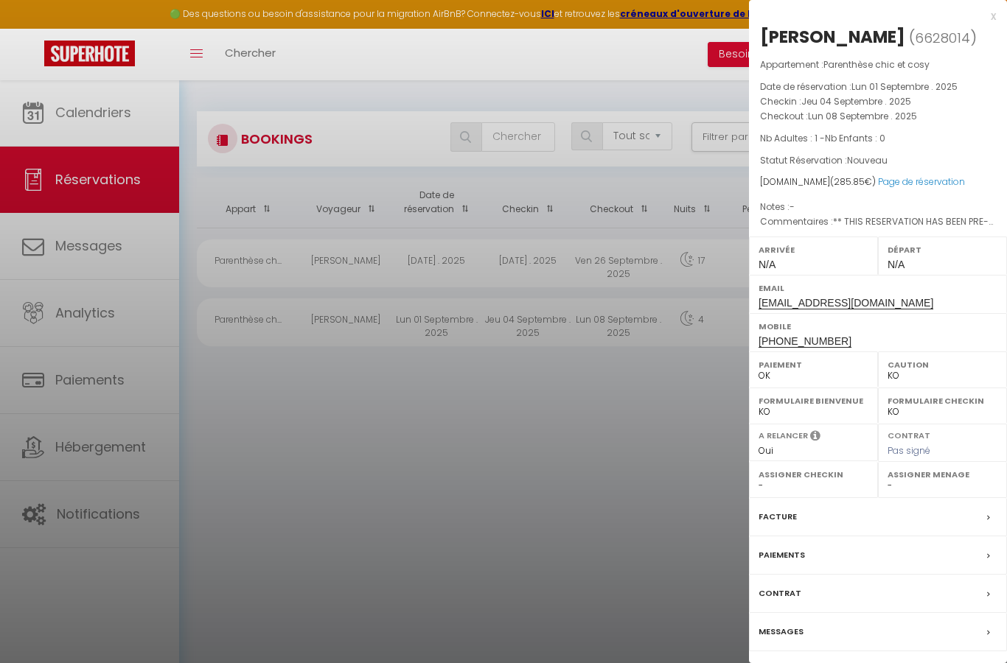
click at [373, 251] on div at bounding box center [503, 331] width 1007 height 663
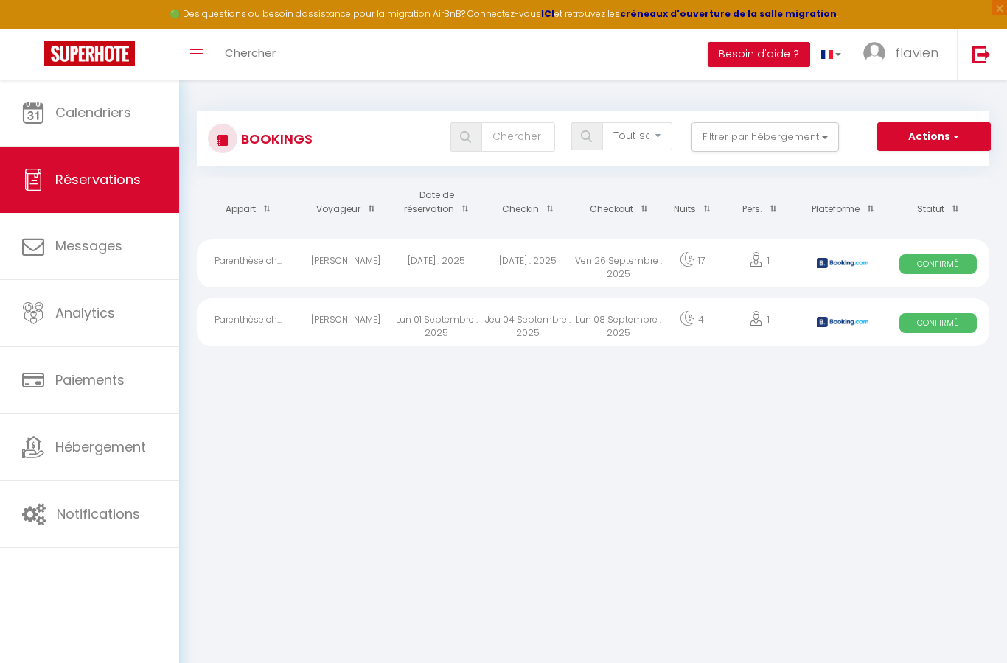
click at [361, 252] on div "[PERSON_NAME]" at bounding box center [345, 263] width 91 height 48
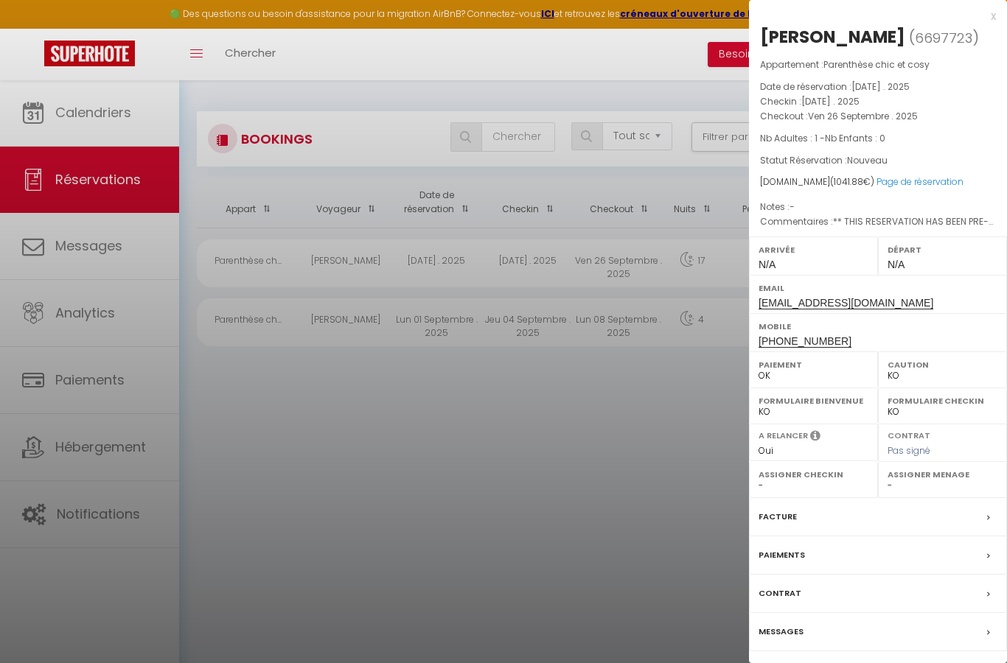
click at [934, 480] on select "-" at bounding box center [942, 485] width 110 height 13
